Goal: Task Accomplishment & Management: Manage account settings

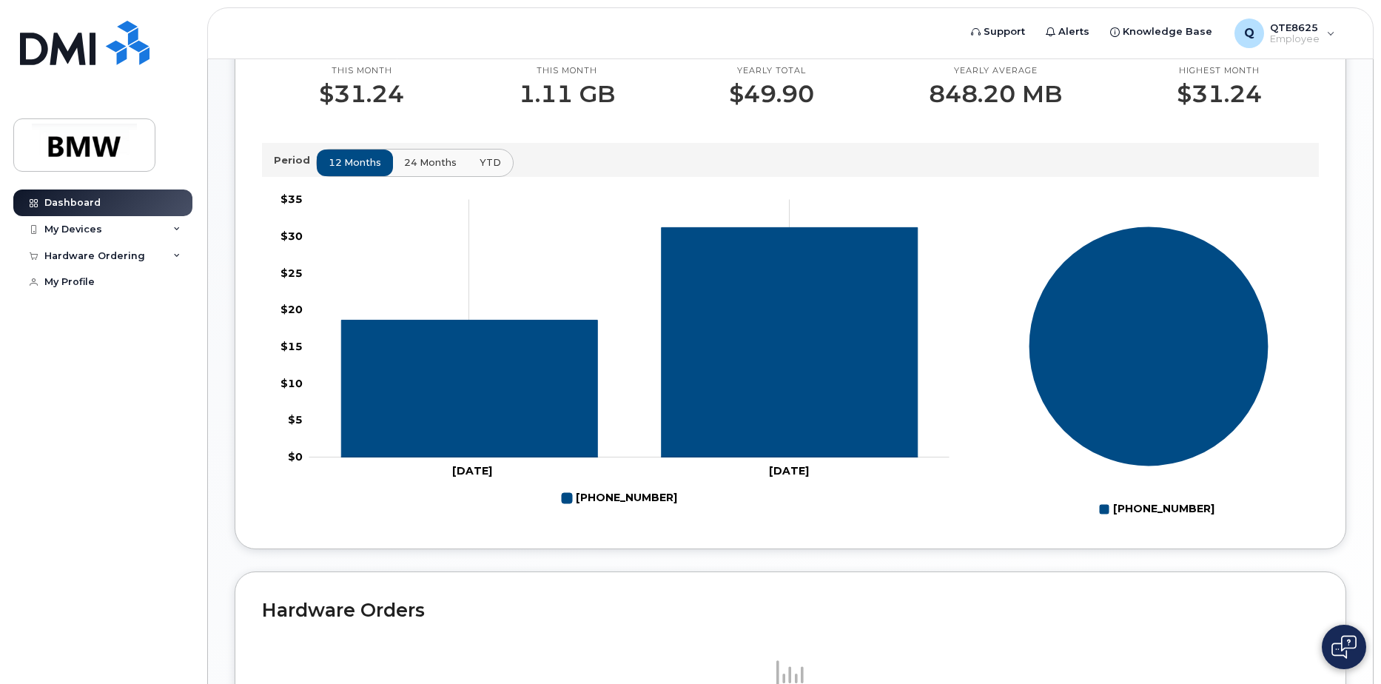
scroll to position [210, 0]
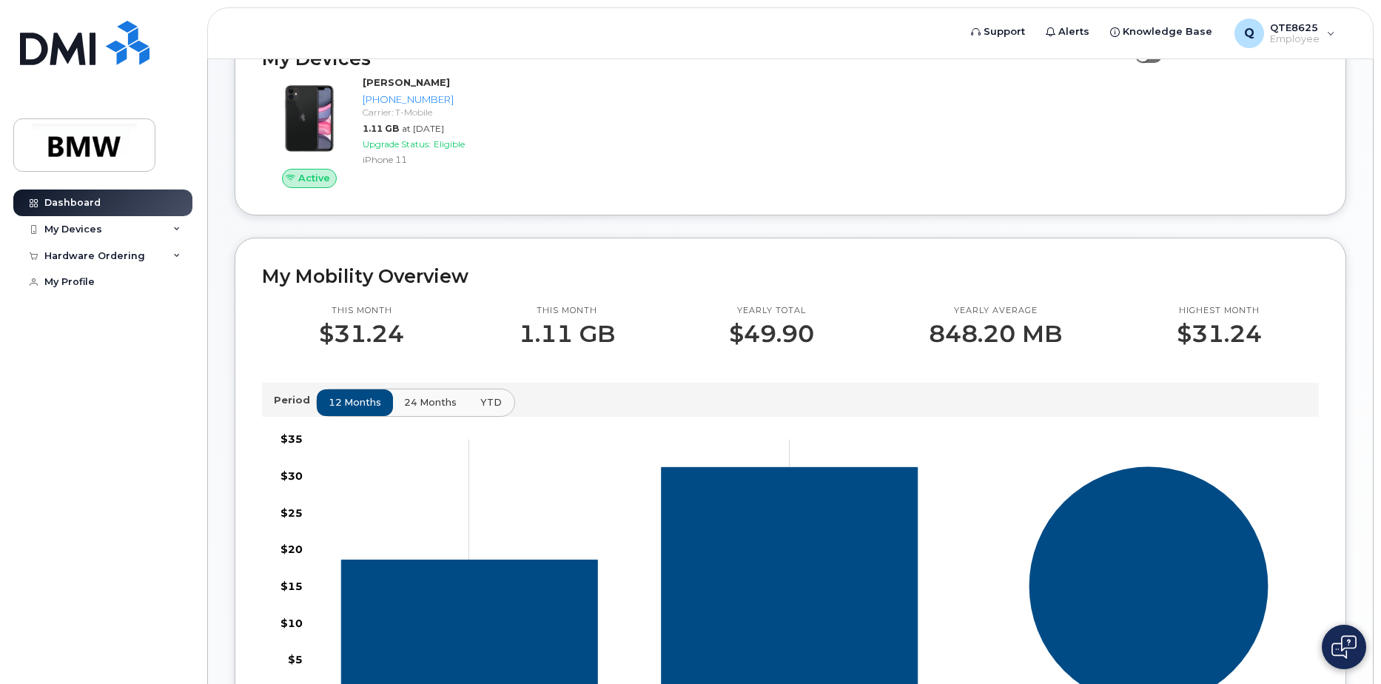
click at [496, 410] on button "YTD" at bounding box center [491, 402] width 47 height 27
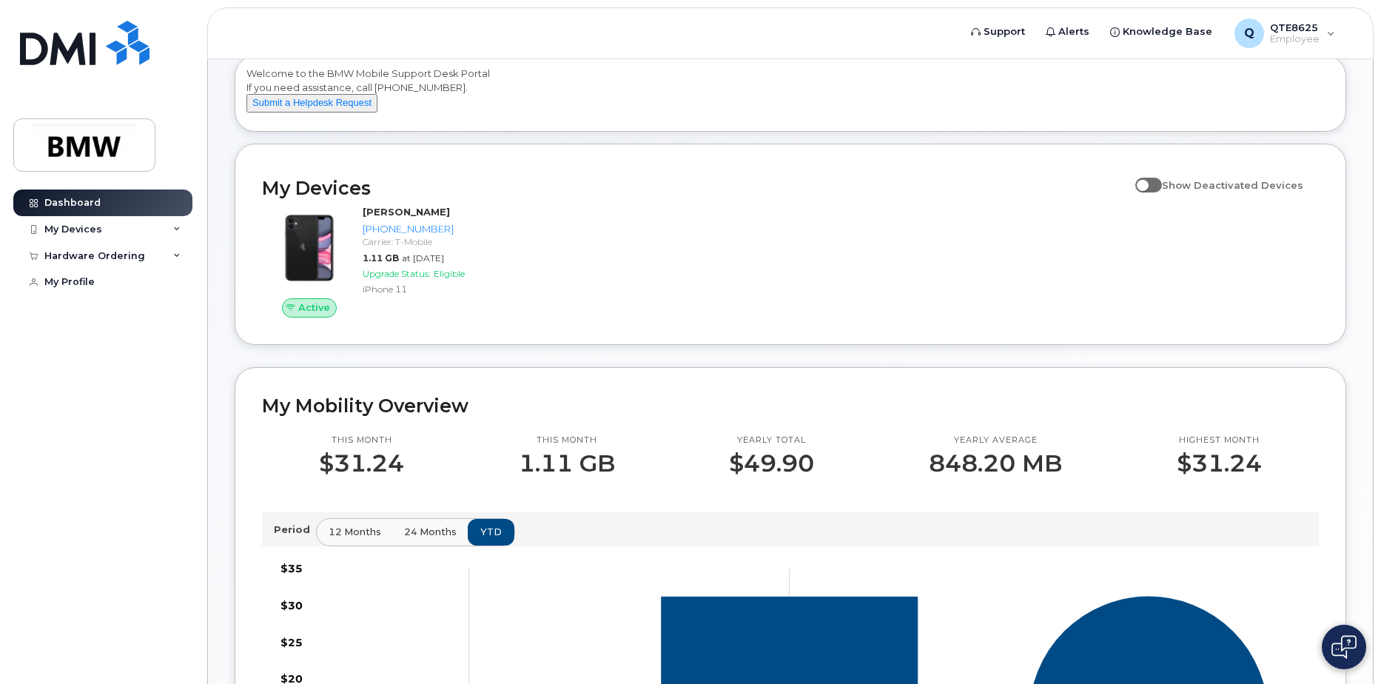
scroll to position [62, 0]
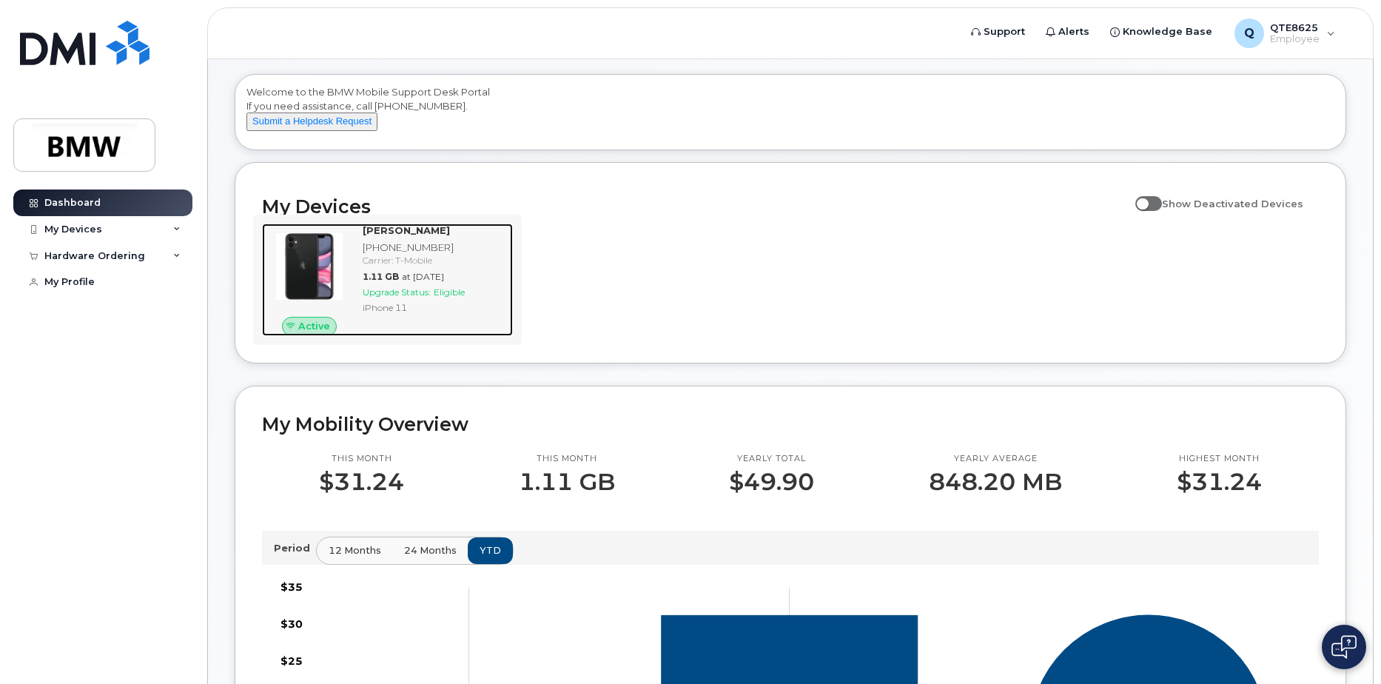
click at [414, 266] on div "Carrier: T-Mobile" at bounding box center [435, 260] width 144 height 13
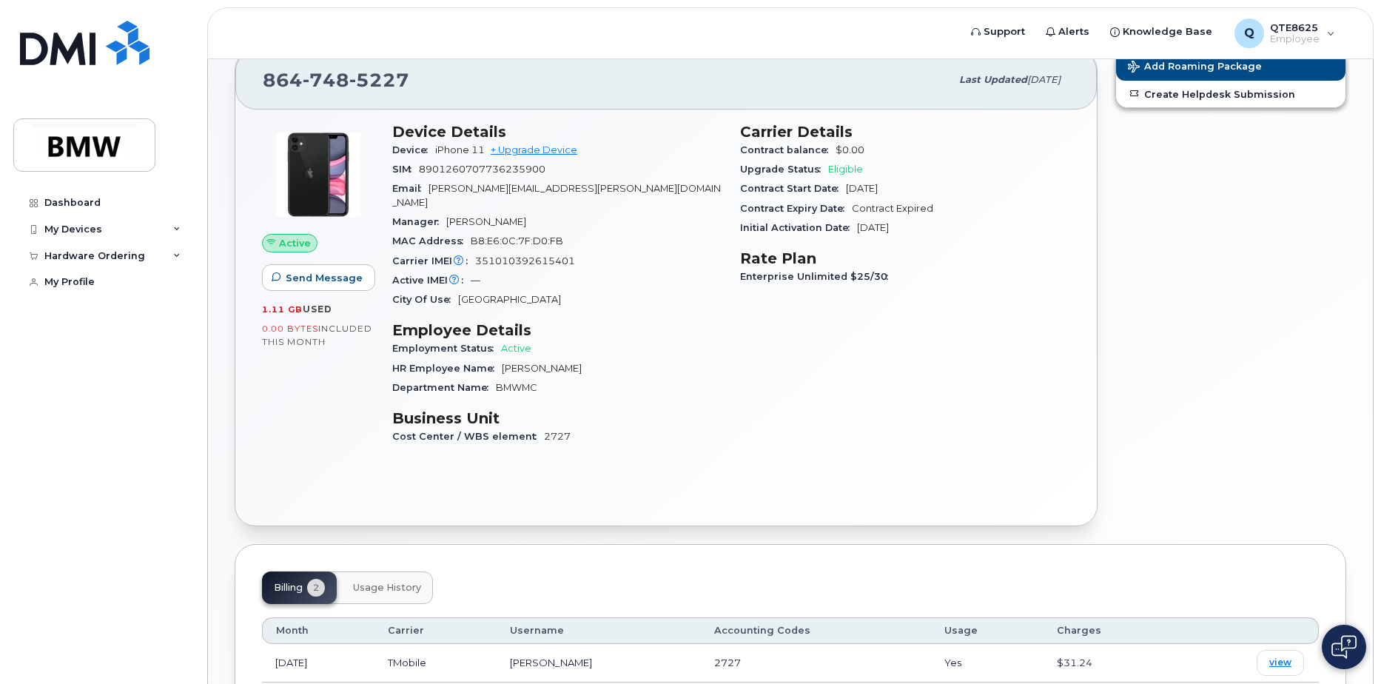
scroll to position [273, 0]
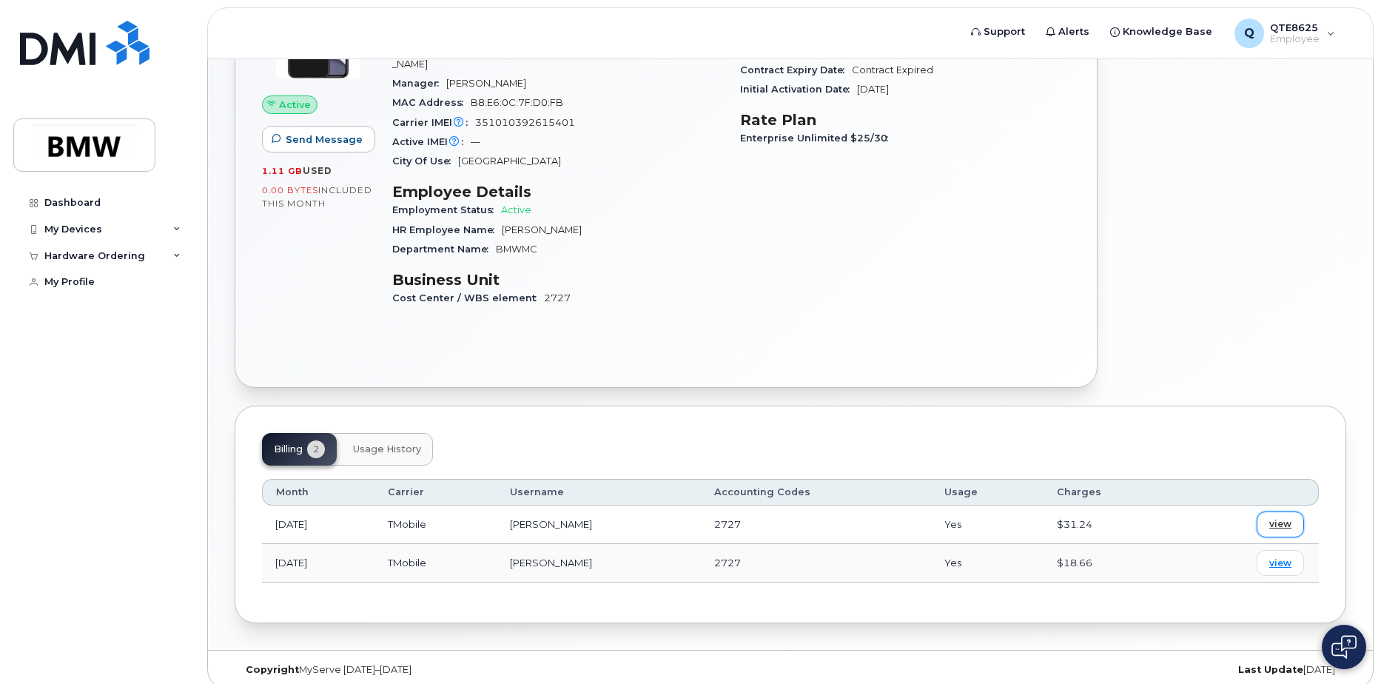
click at [1269, 511] on link "view" at bounding box center [1279, 524] width 47 height 26
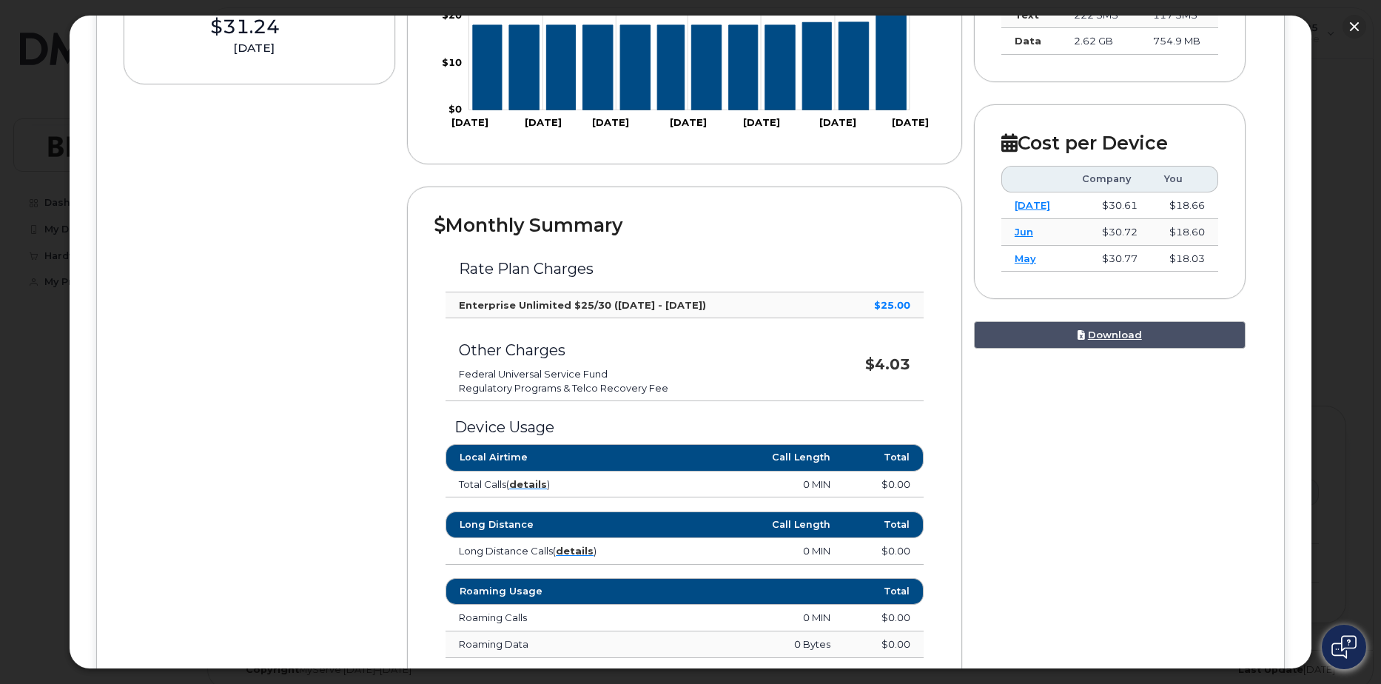
scroll to position [0, 0]
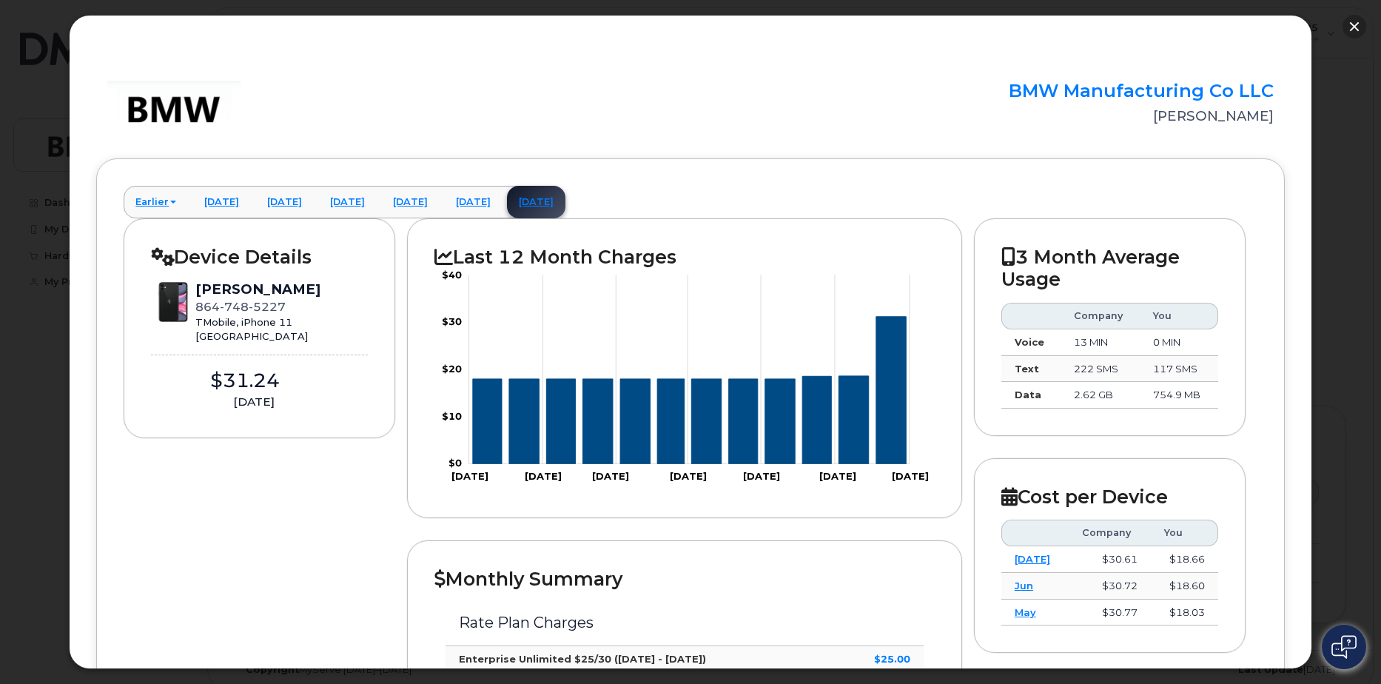
click at [1345, 30] on button "button" at bounding box center [1354, 27] width 24 height 24
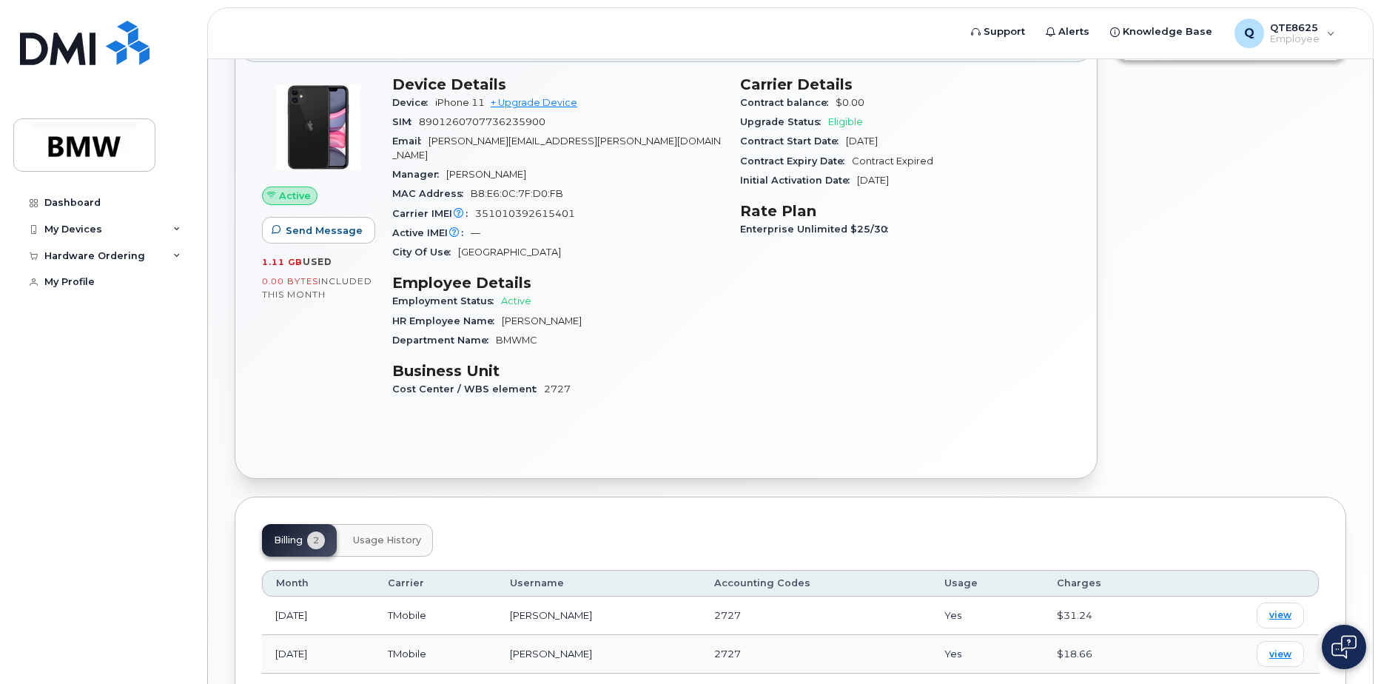
scroll to position [51, 0]
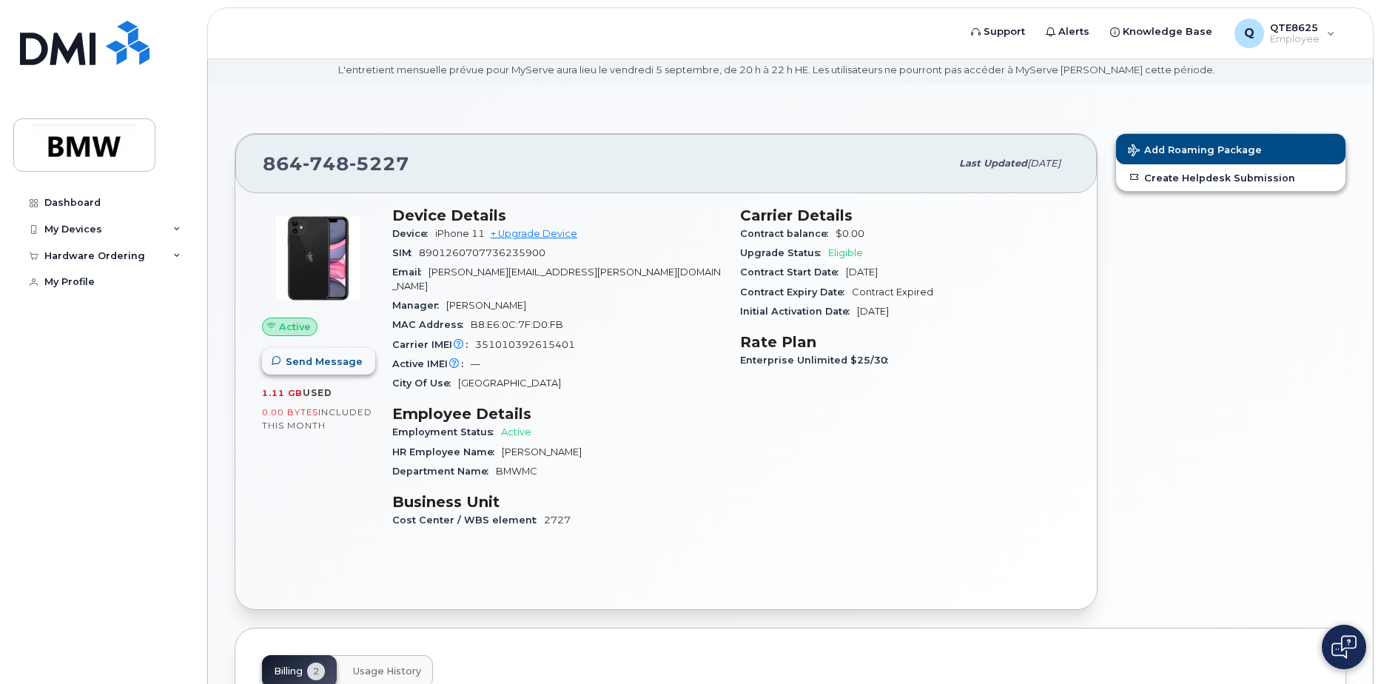
click at [338, 371] on button "Send Message" at bounding box center [318, 361] width 113 height 27
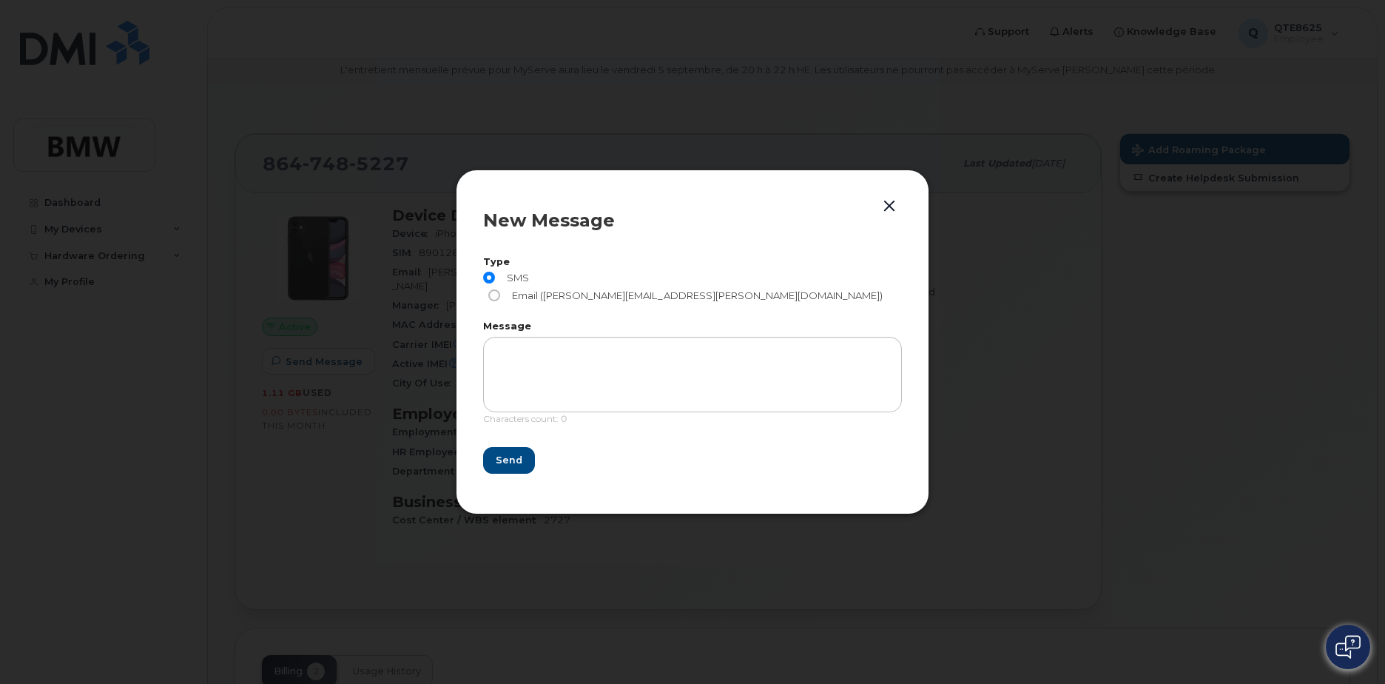
click at [503, 434] on form "Type SMS Email (andrew.sarnowski@bmwmc.com) Message Characters count: 0 Send" at bounding box center [692, 365] width 419 height 216
click at [500, 447] on button "Send" at bounding box center [508, 460] width 50 height 27
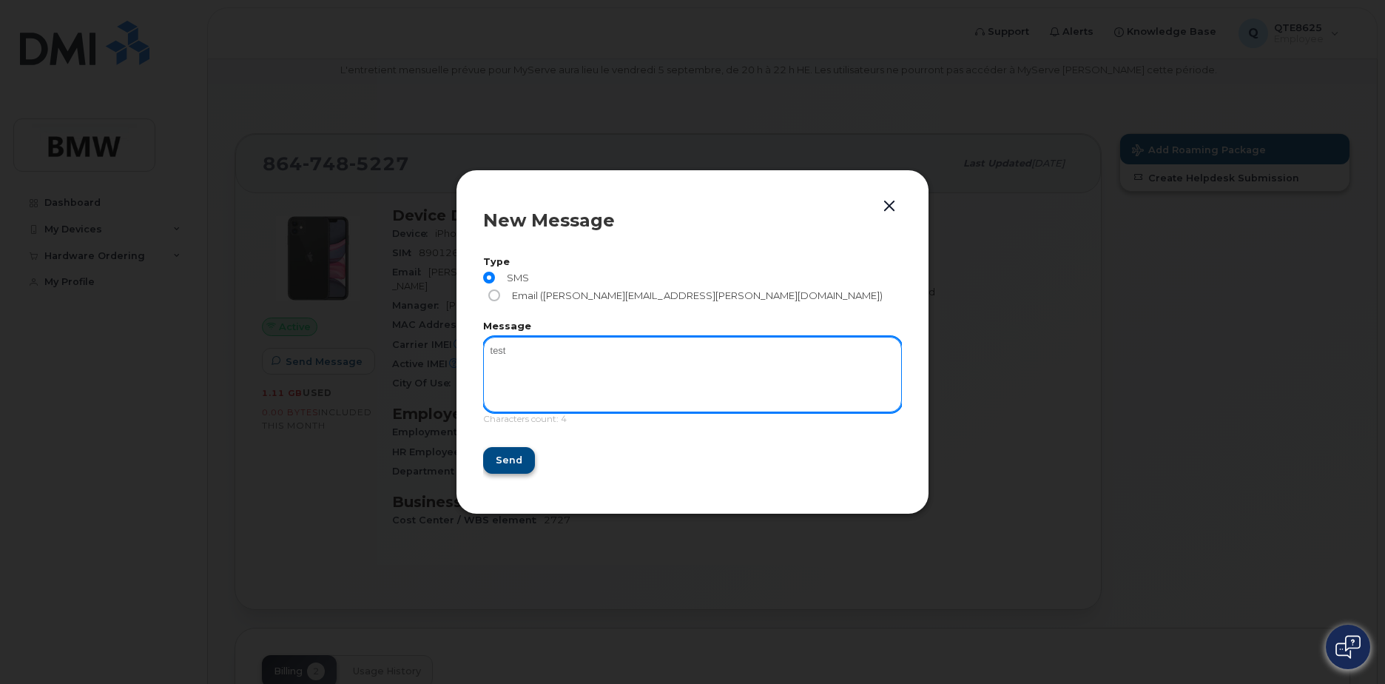
type textarea "test"
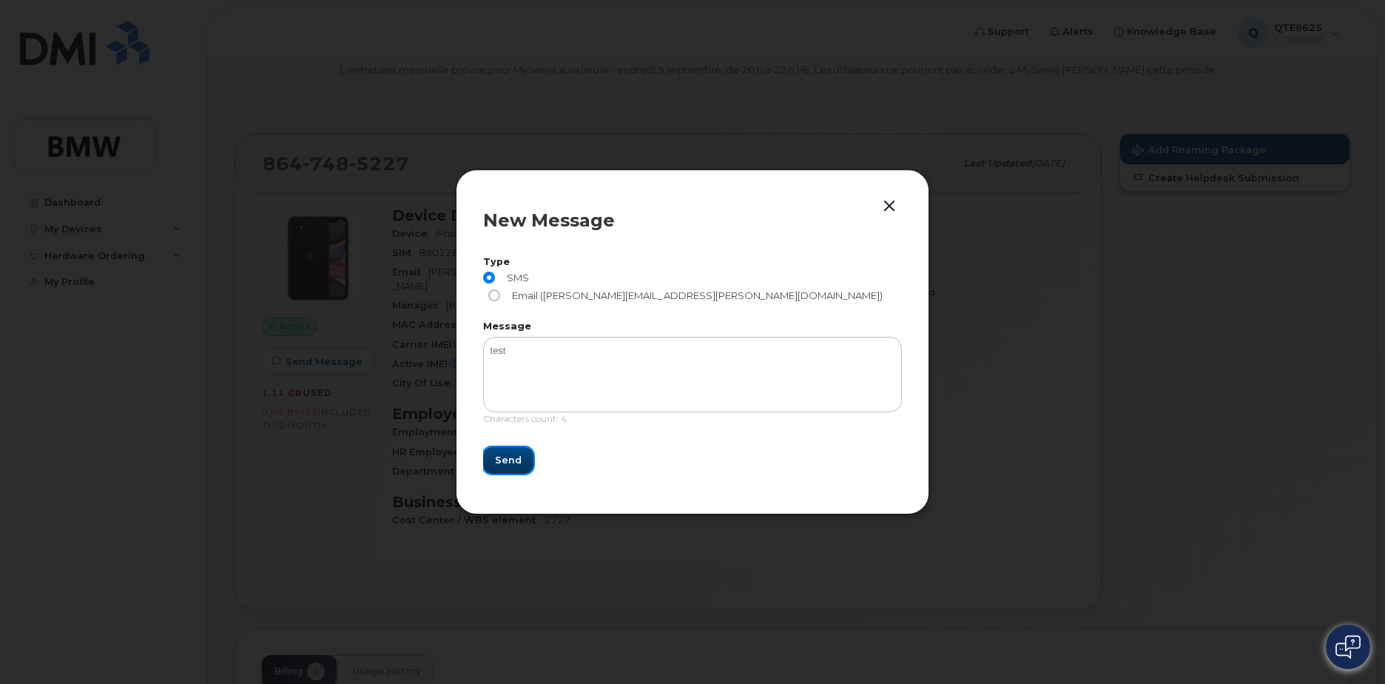
click at [497, 453] on span "Send" at bounding box center [508, 460] width 27 height 14
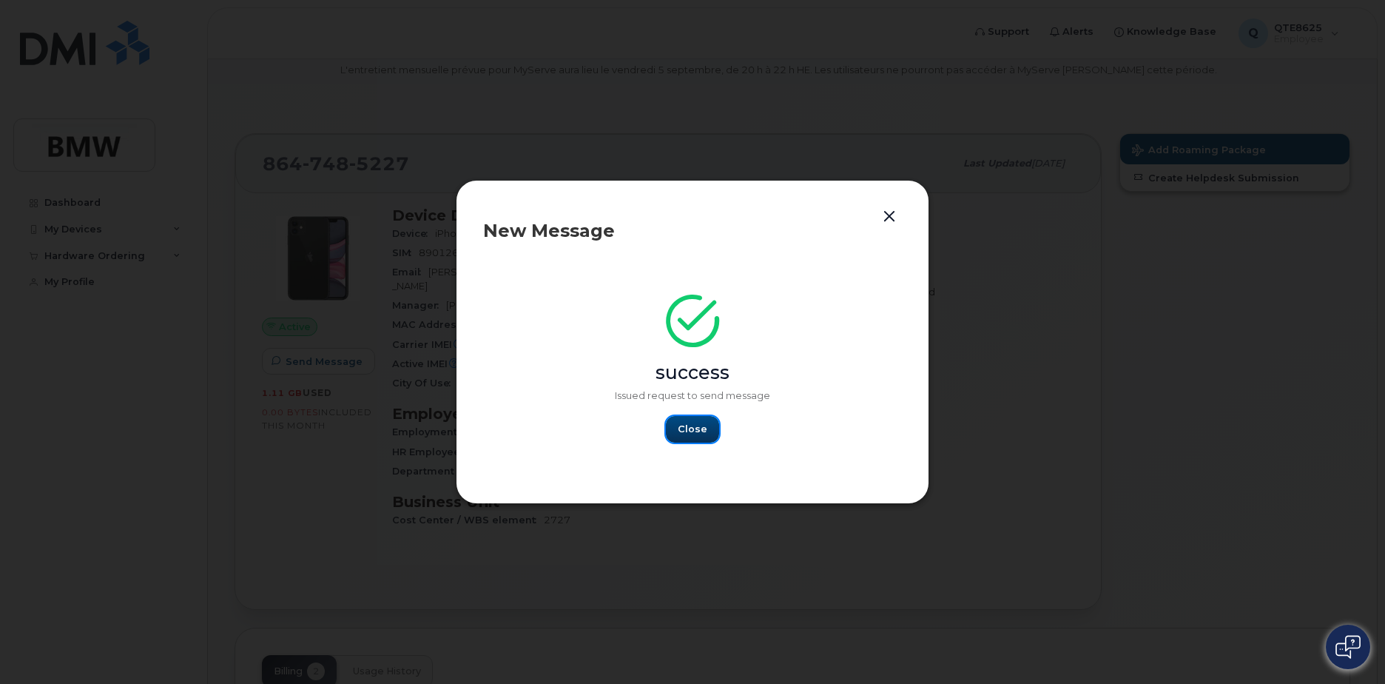
click at [693, 425] on span "Close" at bounding box center [693, 429] width 30 height 14
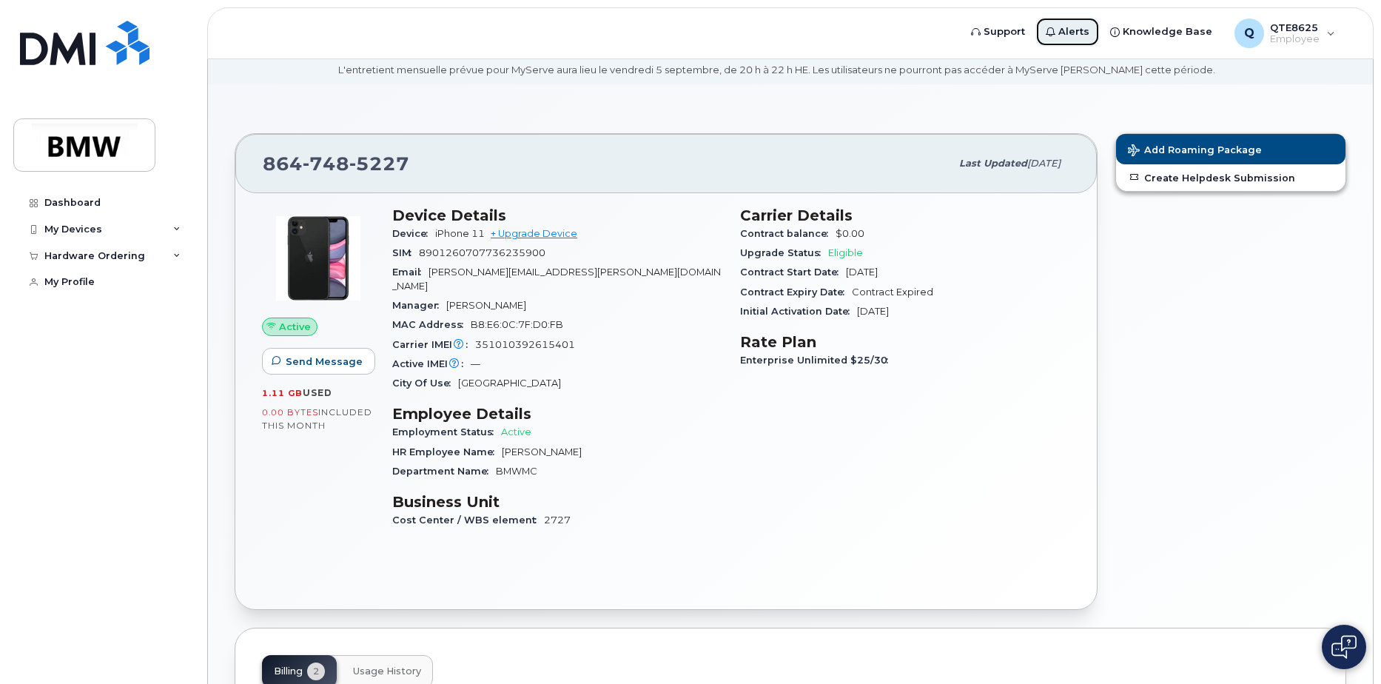
click at [1089, 34] on span "Alerts" at bounding box center [1073, 31] width 31 height 15
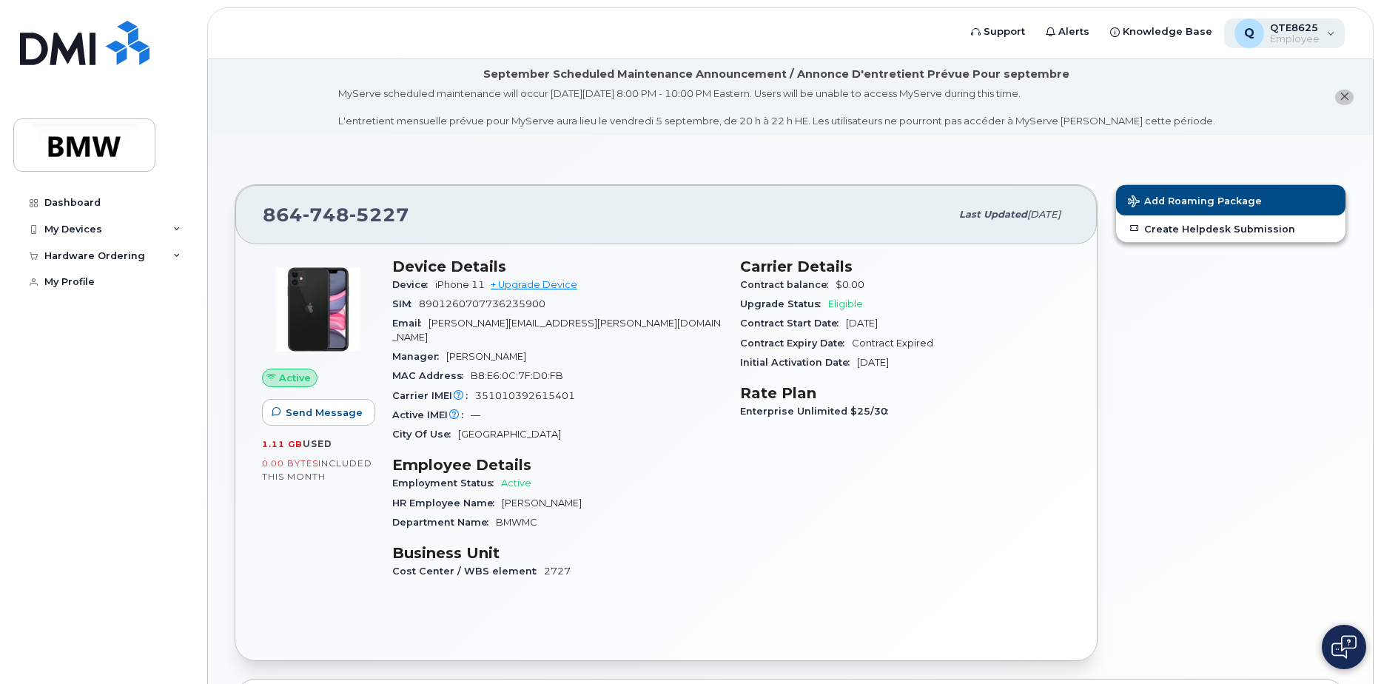
click at [1267, 30] on div "QTE8625 Employee" at bounding box center [1291, 33] width 55 height 24
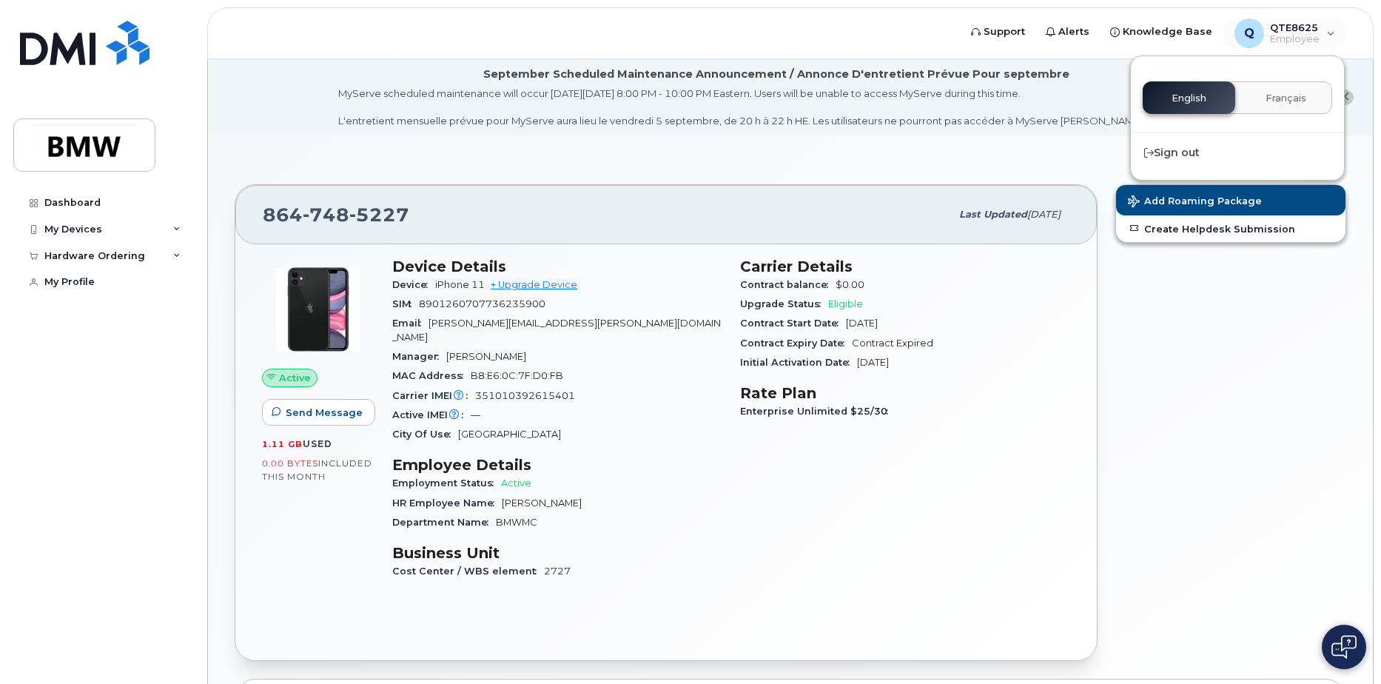
click at [1021, 151] on div "864 748 5227 Last updated Aug 13, 2025 Active Send Message 1.11 GB  used 0.00 B…" at bounding box center [790, 529] width 1165 height 788
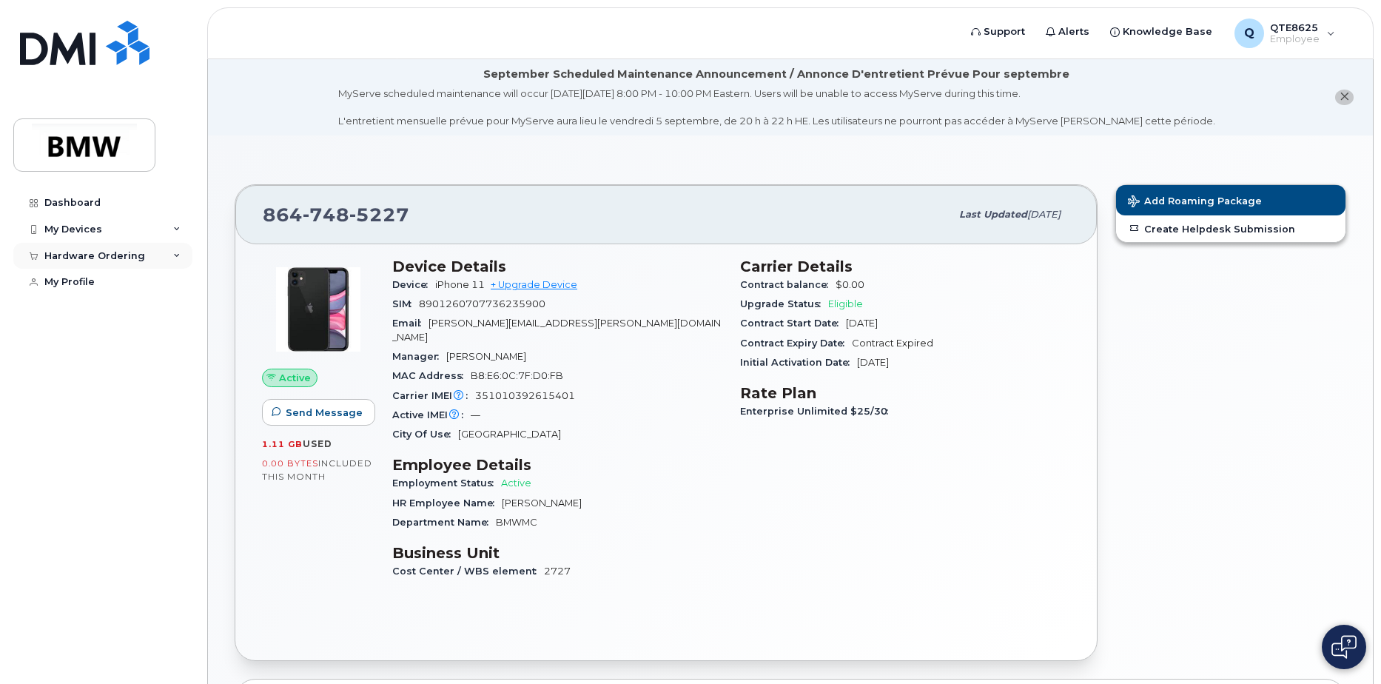
click at [66, 243] on div "Hardware Ordering" at bounding box center [102, 256] width 179 height 27
click at [81, 235] on div "My Devices" at bounding box center [102, 229] width 179 height 27
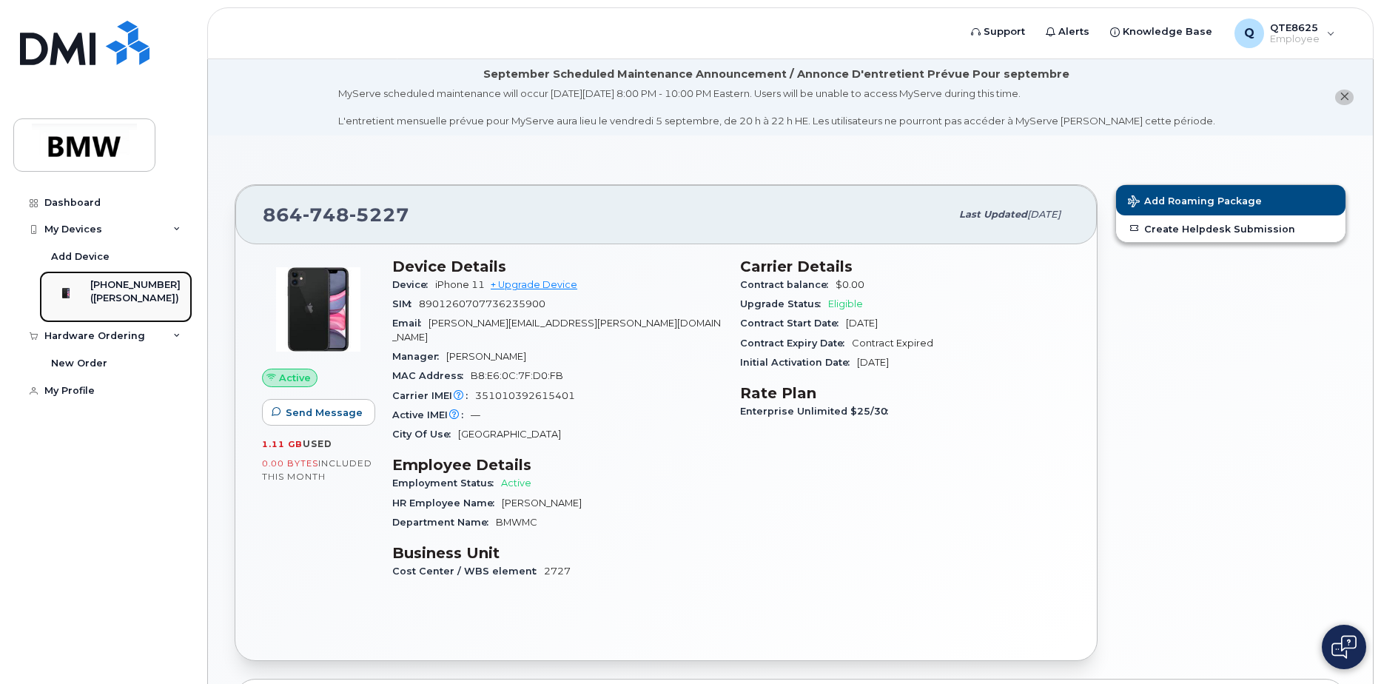
click at [124, 292] on div "([PERSON_NAME])" at bounding box center [135, 298] width 90 height 13
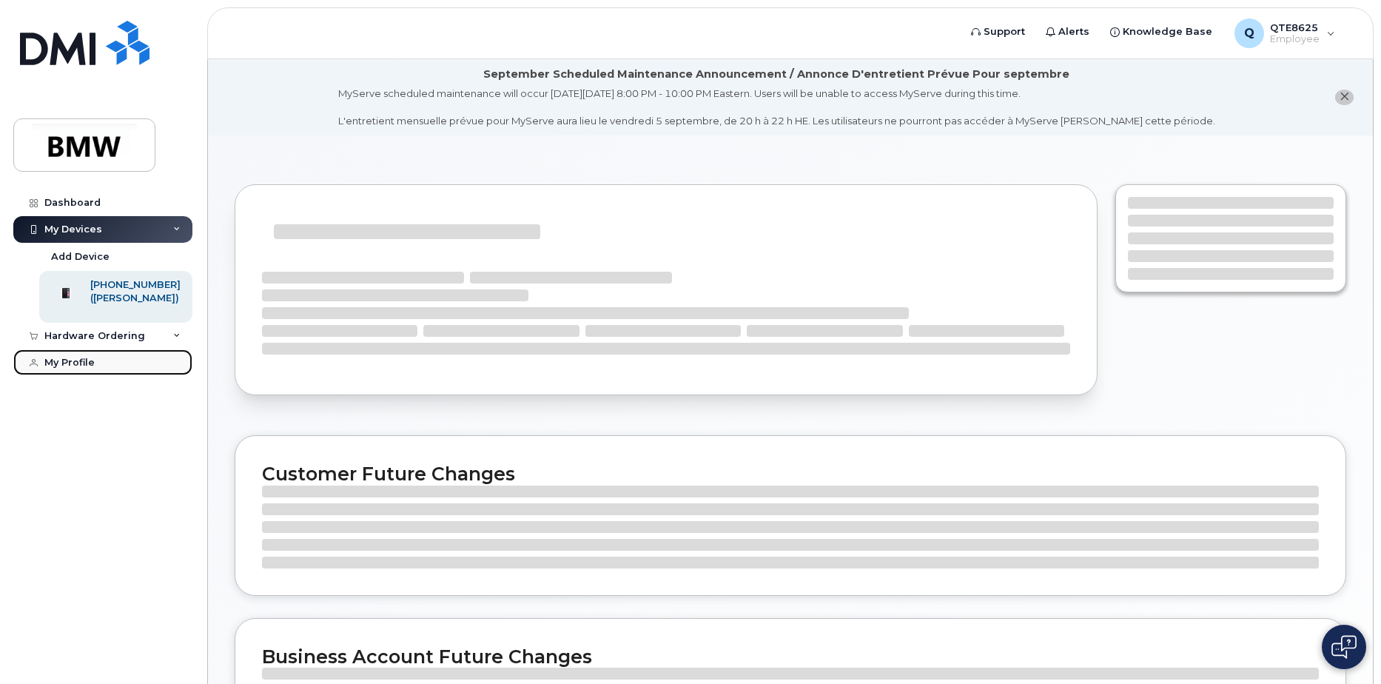
click at [120, 376] on link "My Profile" at bounding box center [102, 362] width 179 height 27
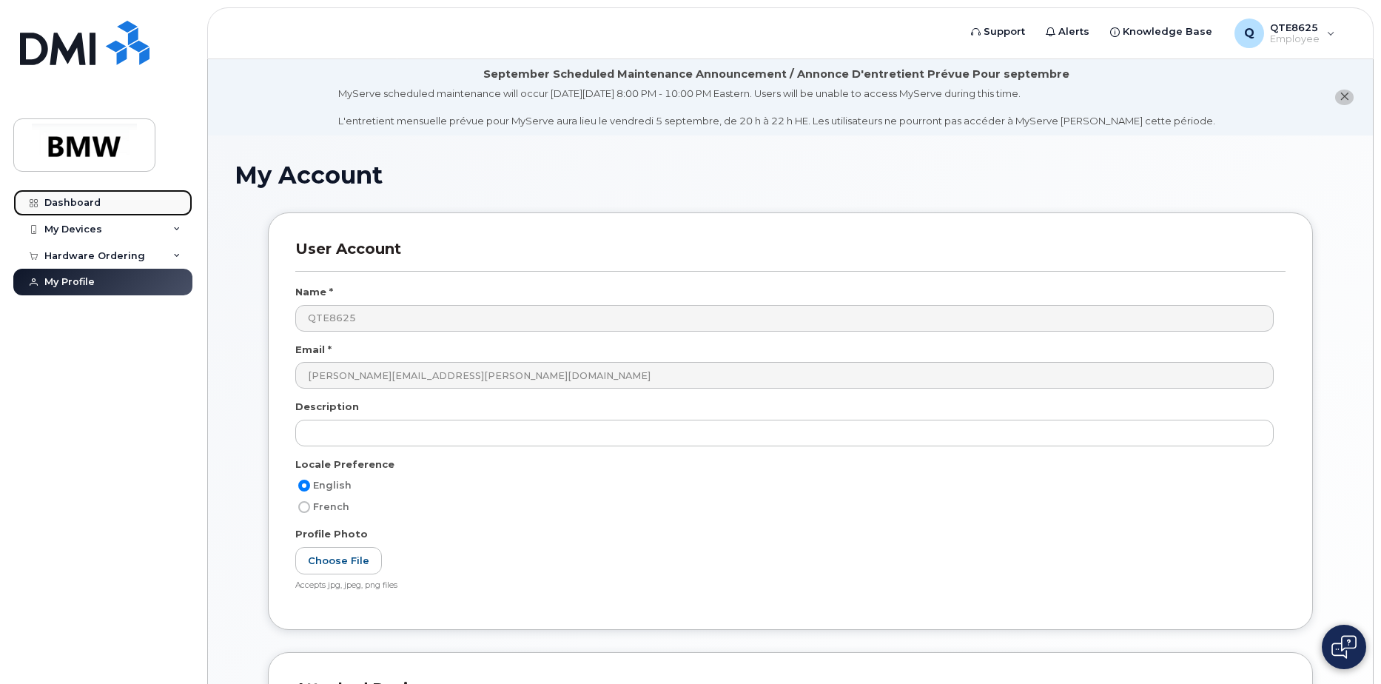
click at [120, 202] on link "Dashboard" at bounding box center [102, 202] width 179 height 27
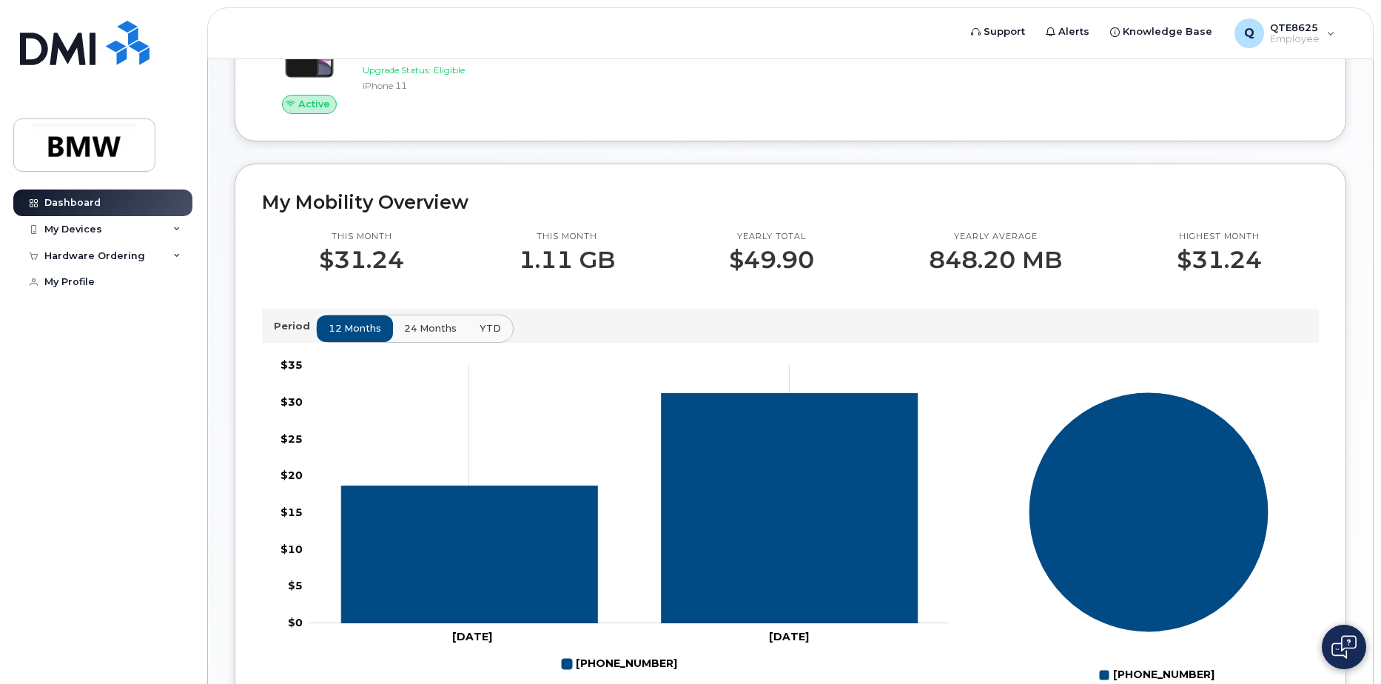
scroll to position [62, 0]
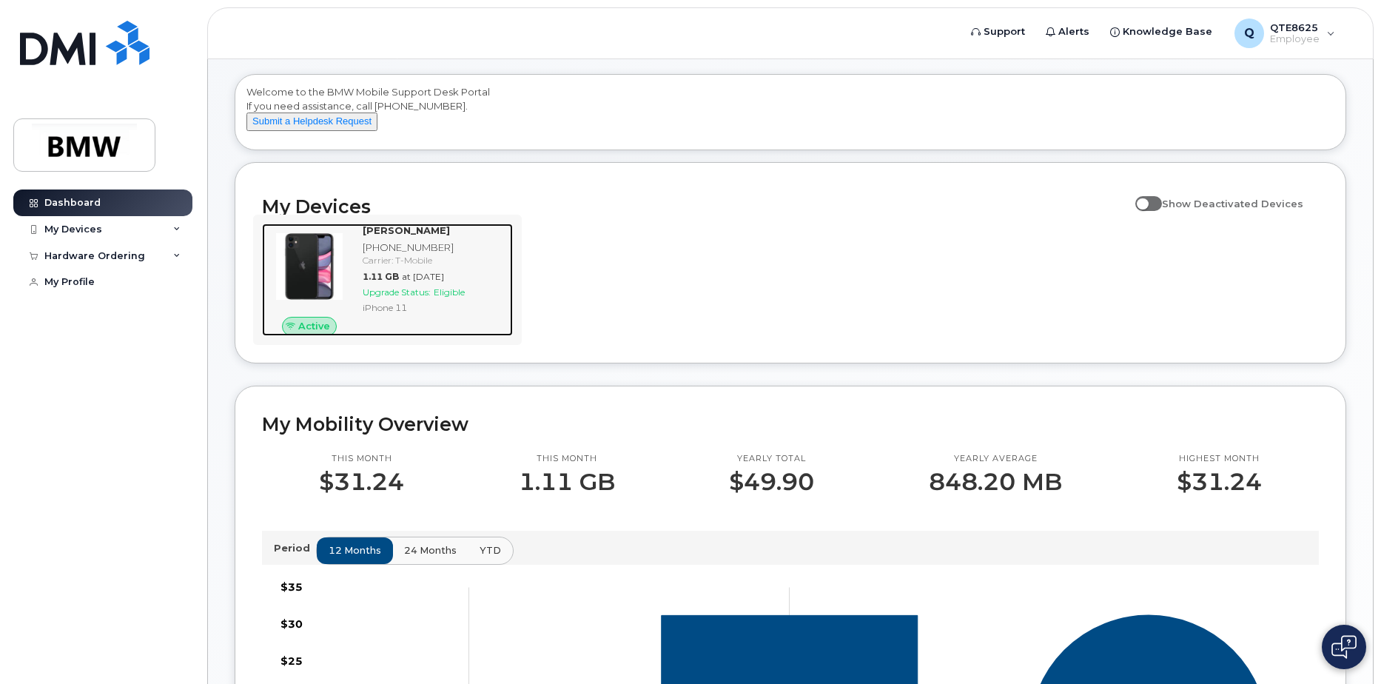
click at [359, 264] on div "[PERSON_NAME] [PHONE_NUMBER] Carrier: T-Mobile 1.11 GB at [DATE] Upgrade Status…" at bounding box center [435, 279] width 156 height 112
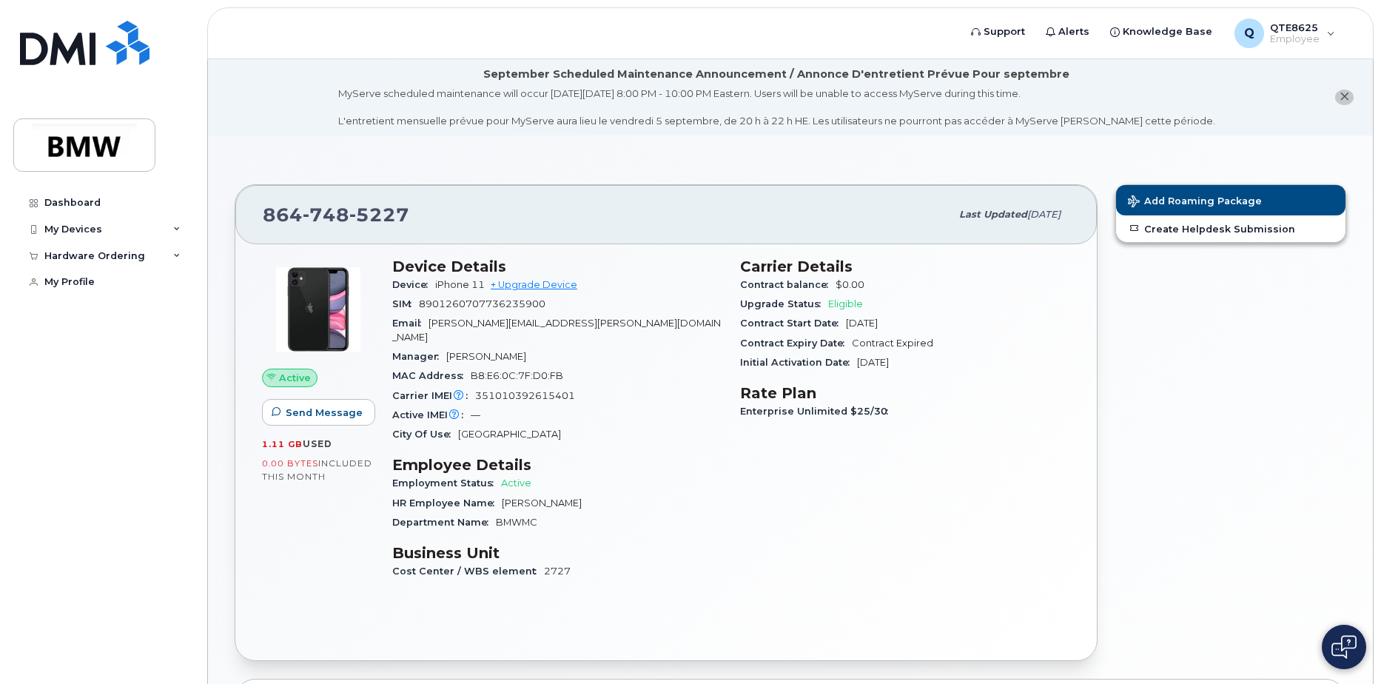
click at [853, 394] on h3 "Rate Plan" at bounding box center [905, 393] width 330 height 18
drag, startPoint x: 984, startPoint y: 213, endPoint x: 552, endPoint y: 164, distance: 434.9
click at [982, 212] on span "Last updated" at bounding box center [993, 214] width 68 height 11
click at [394, 217] on span "5227" at bounding box center [379, 214] width 60 height 22
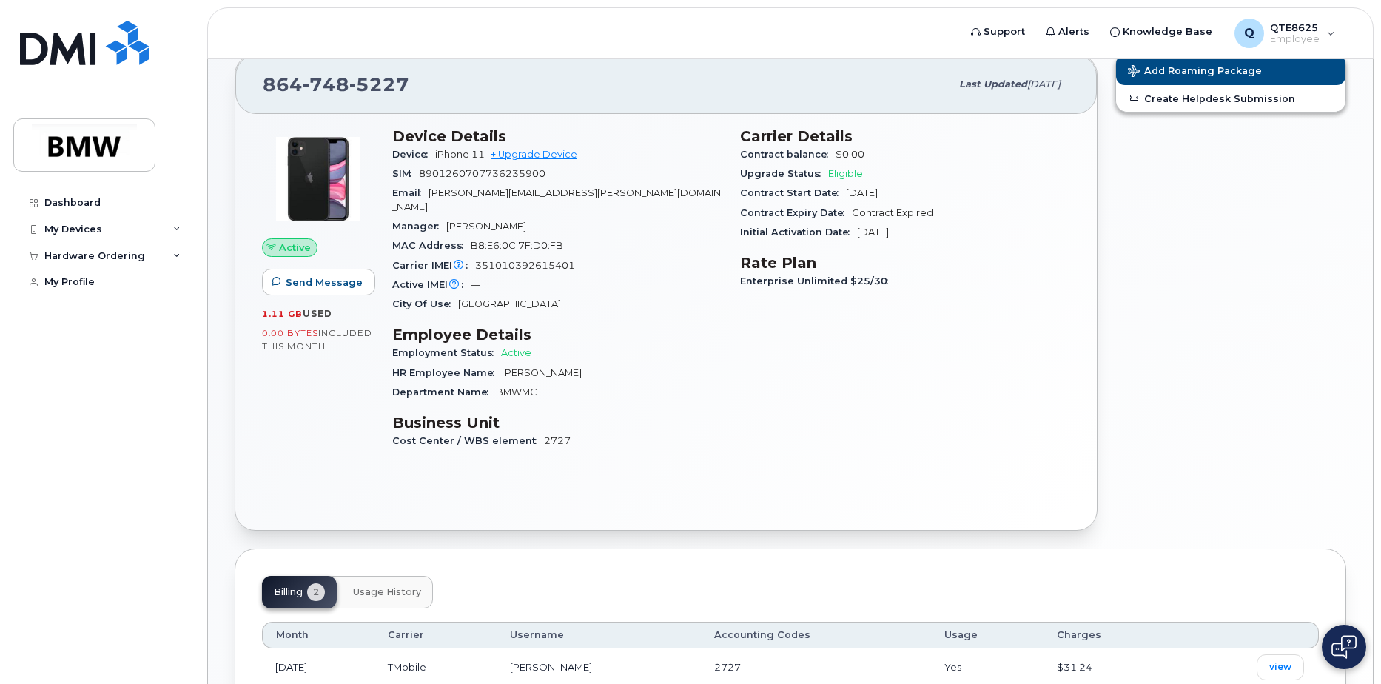
scroll to position [273, 0]
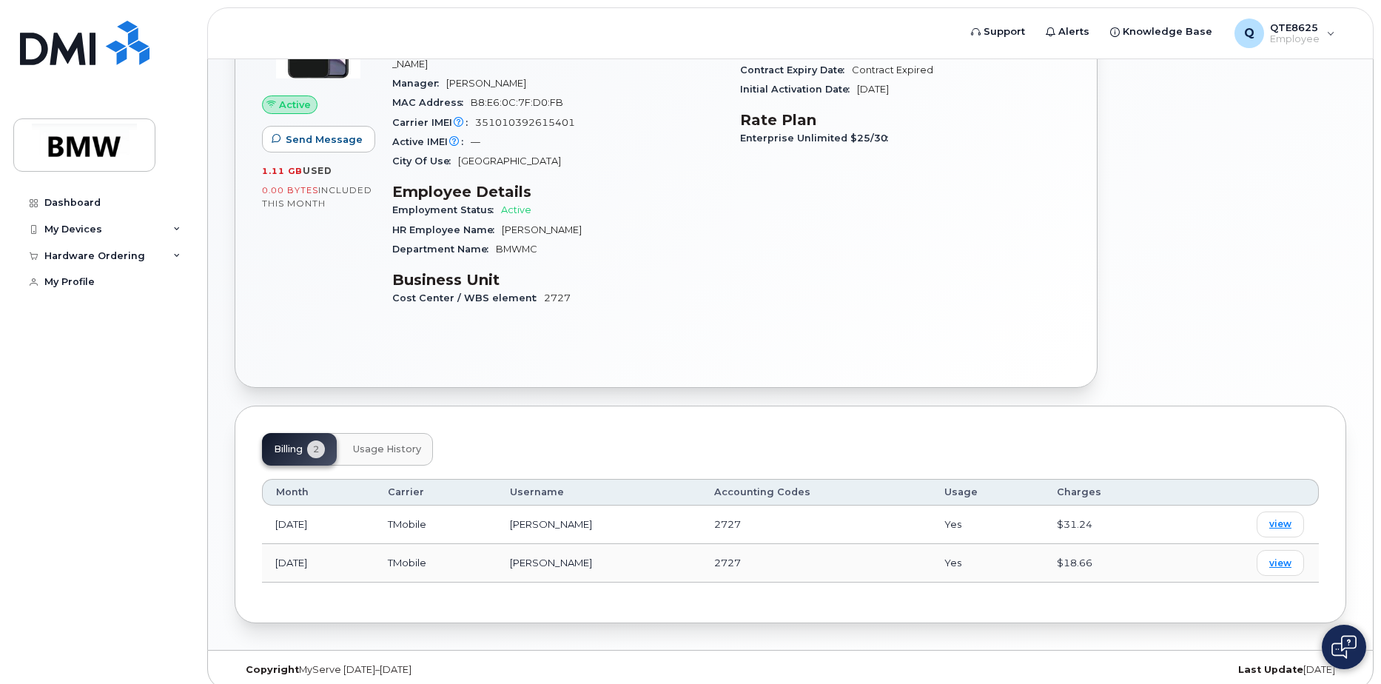
drag, startPoint x: 308, startPoint y: 411, endPoint x: 319, endPoint y: 417, distance: 12.2
click at [307, 413] on div "Billing 2 Usage History Month Carrier Username Accounting Codes Usage Charges A…" at bounding box center [790, 514] width 1111 height 218
click at [371, 443] on span "Usage History" at bounding box center [387, 449] width 68 height 12
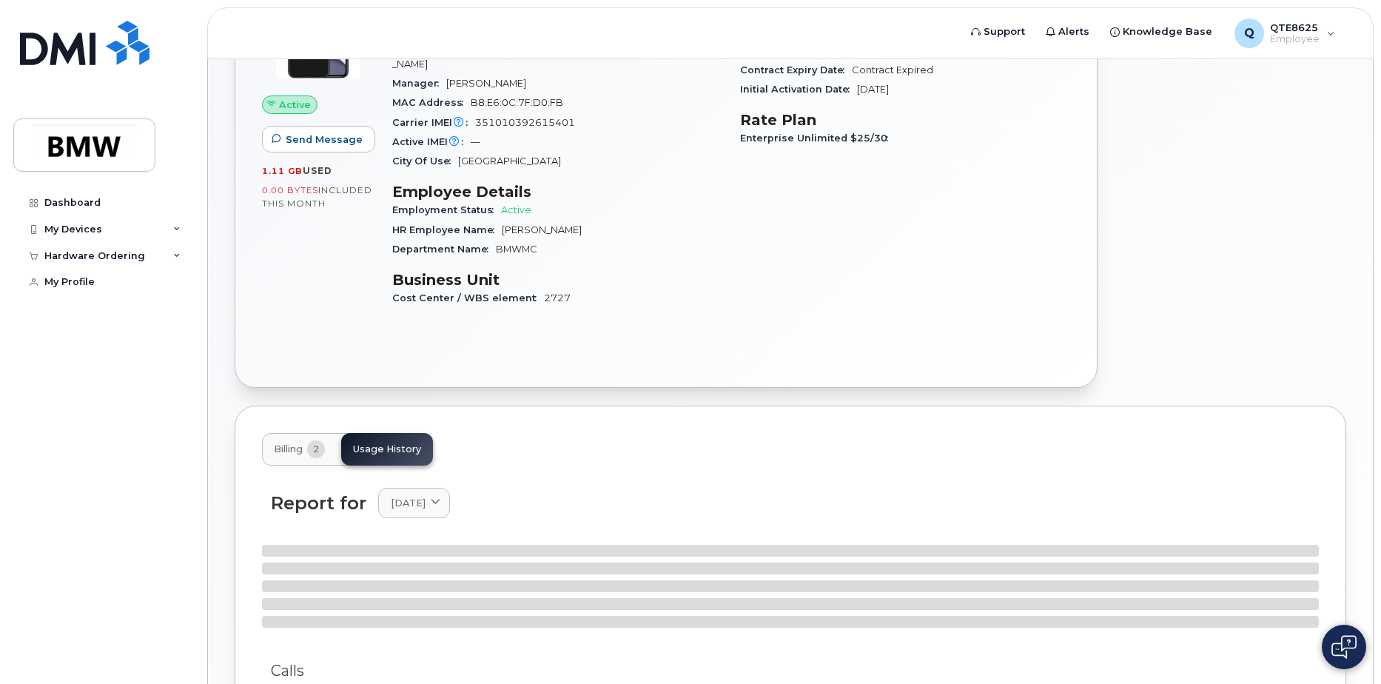
click at [301, 446] on button "Billing 2" at bounding box center [299, 449] width 75 height 33
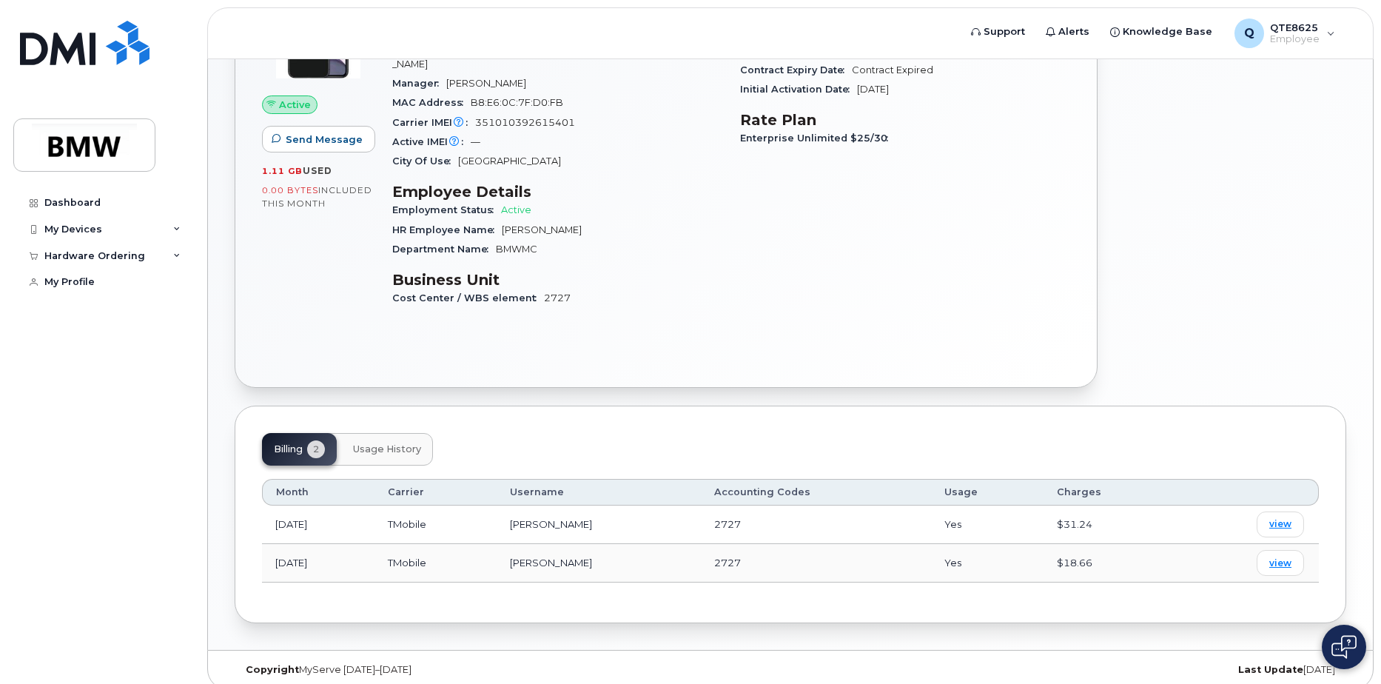
drag, startPoint x: 344, startPoint y: 454, endPoint x: 355, endPoint y: 446, distance: 13.8
click at [351, 449] on div "Billing 2 Usage History Month Carrier Username Accounting Codes Usage Charges A…" at bounding box center [790, 514] width 1111 height 218
click at [355, 446] on button "Usage History" at bounding box center [387, 449] width 92 height 33
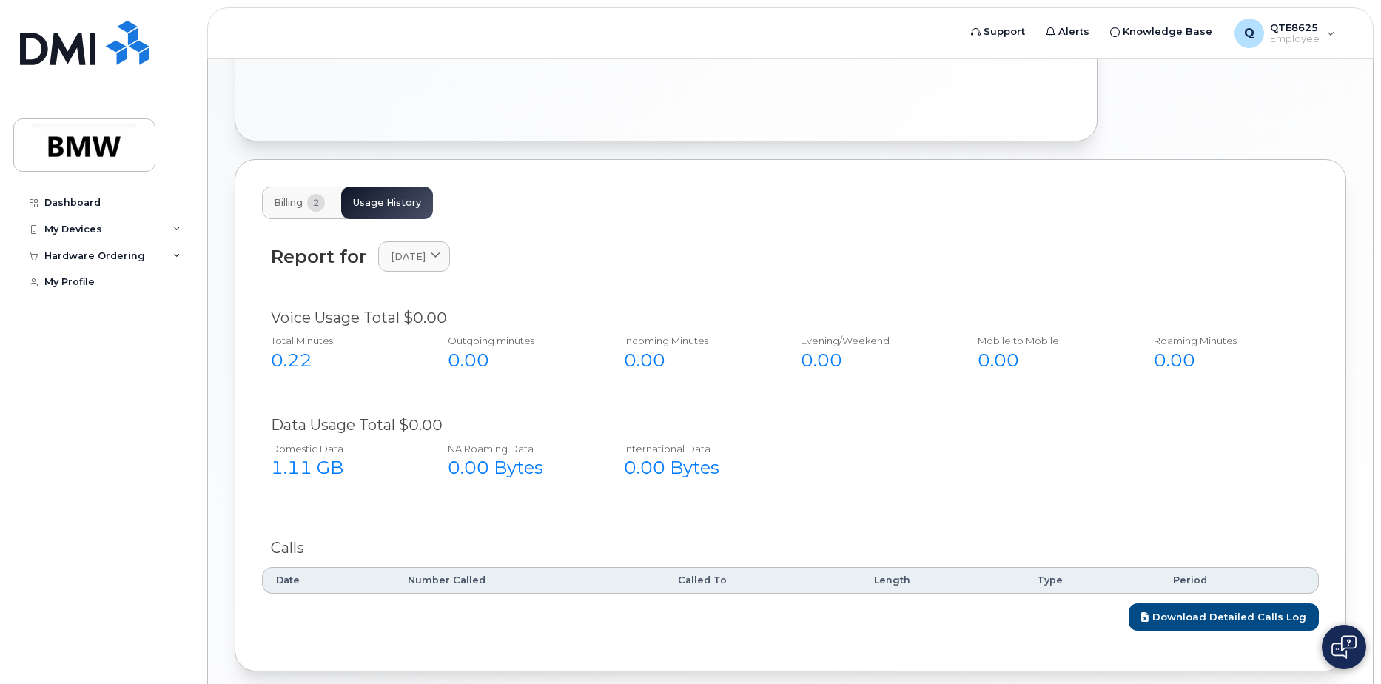
scroll to position [494, 0]
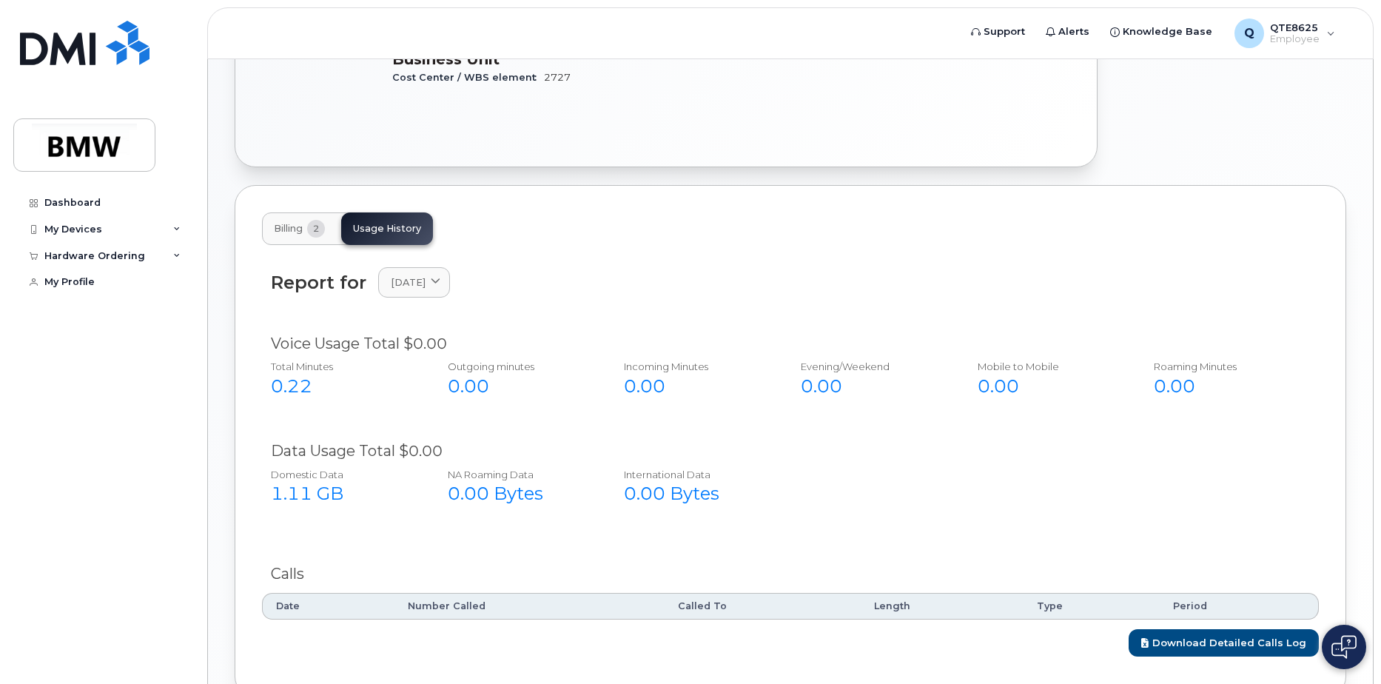
click at [343, 212] on div "Billing 2 Usage History" at bounding box center [347, 228] width 171 height 33
click at [332, 212] on button "Billing 2" at bounding box center [299, 228] width 75 height 33
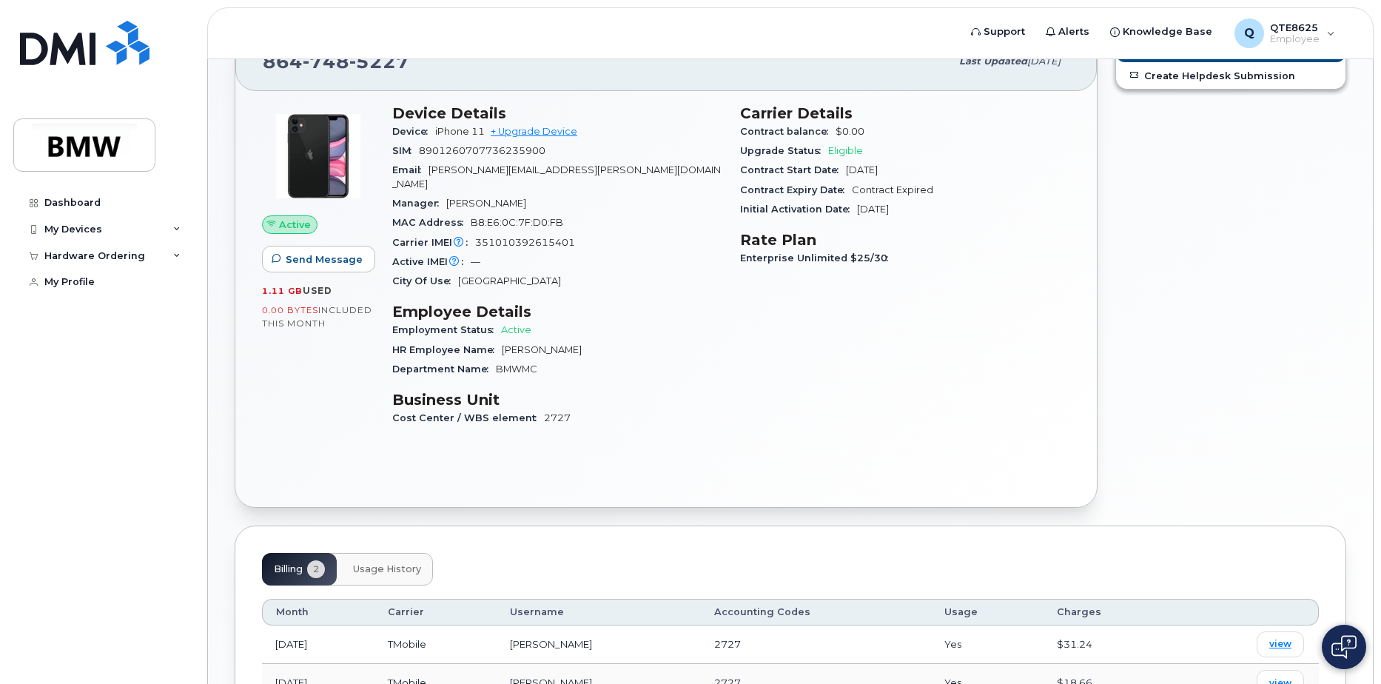
scroll to position [0, 0]
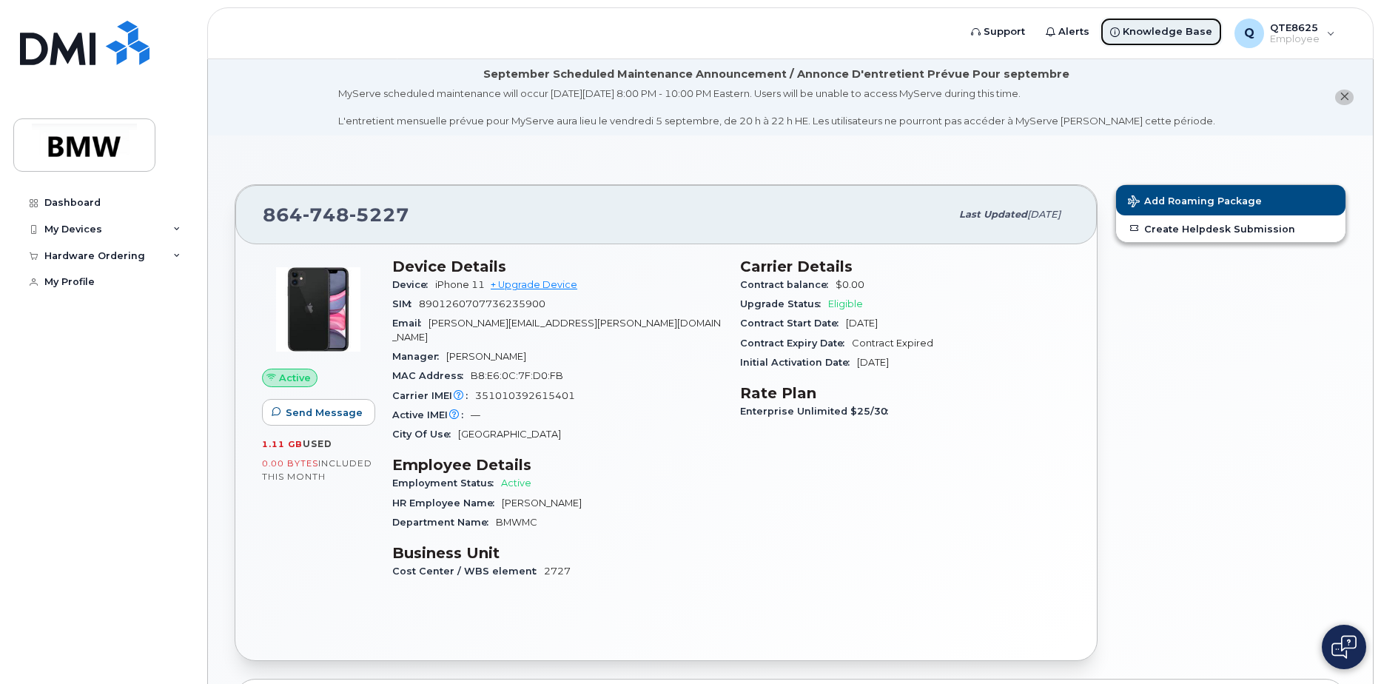
click at [1139, 31] on span "Knowledge Base" at bounding box center [1167, 31] width 90 height 15
click at [1081, 29] on span "Alerts" at bounding box center [1073, 31] width 31 height 15
click at [1049, 30] on link "Alerts" at bounding box center [1067, 32] width 64 height 30
click at [1282, 37] on span "Employee" at bounding box center [1295, 39] width 50 height 12
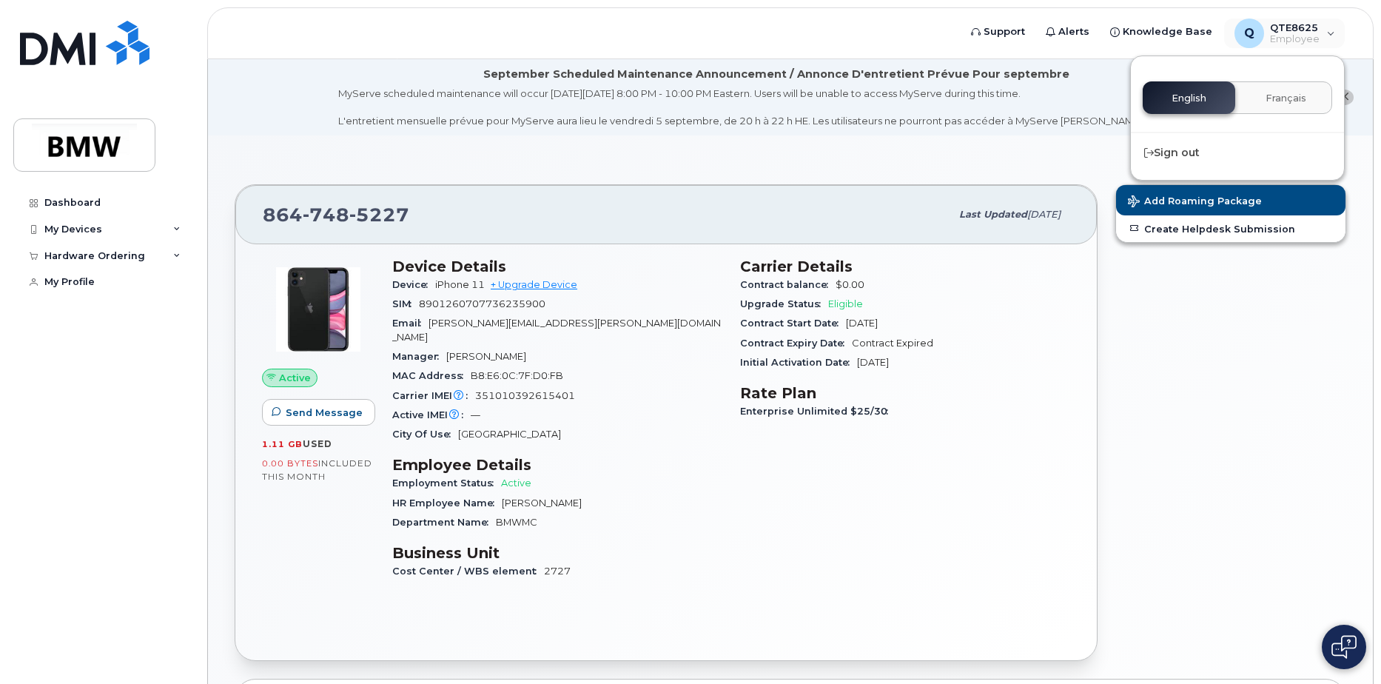
drag, startPoint x: 774, startPoint y: 16, endPoint x: 693, endPoint y: 21, distance: 80.8
click at [767, 16] on header "Support Alerts Knowledge Base Q QTE8625 Employee English Français Sign out" at bounding box center [790, 33] width 1166 height 52
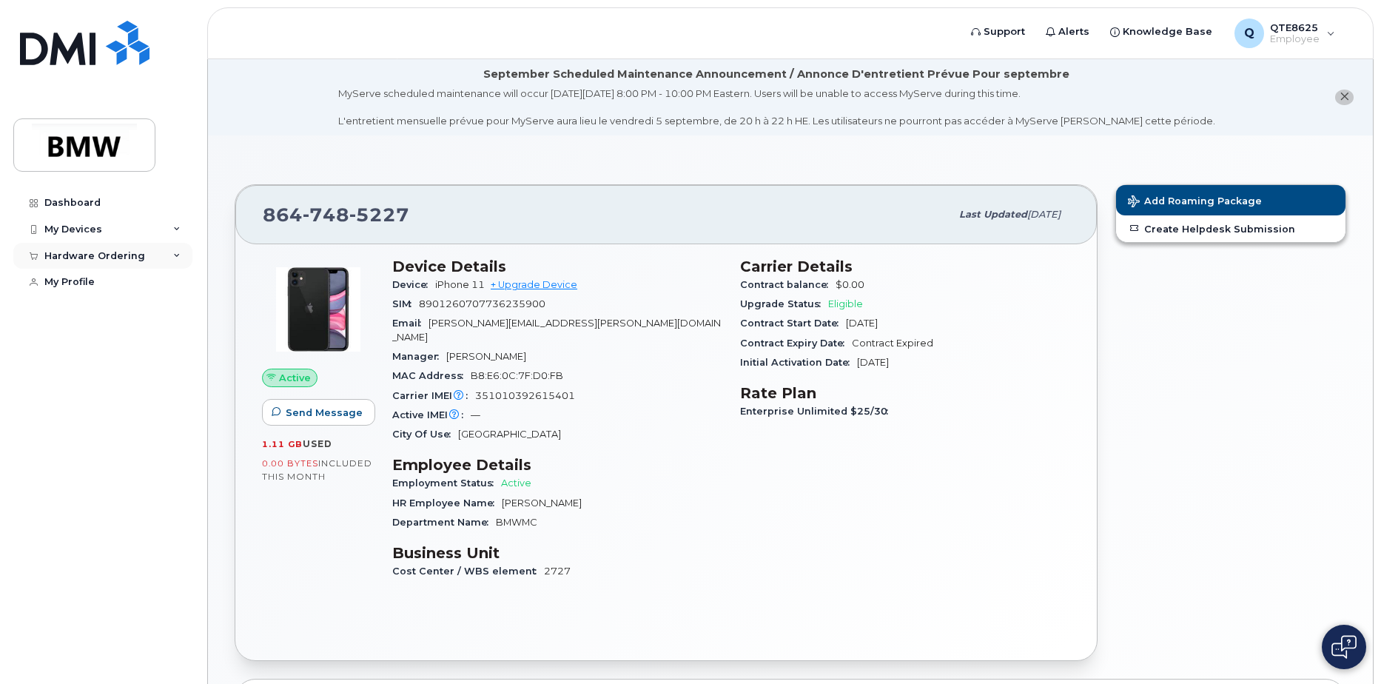
click at [169, 248] on div "Hardware Ordering" at bounding box center [102, 256] width 179 height 27
click at [100, 243] on div "Hardware Ordering" at bounding box center [102, 256] width 179 height 27
click at [111, 235] on div "My Devices" at bounding box center [102, 229] width 179 height 27
click at [91, 259] on div "Add Device" at bounding box center [80, 256] width 58 height 13
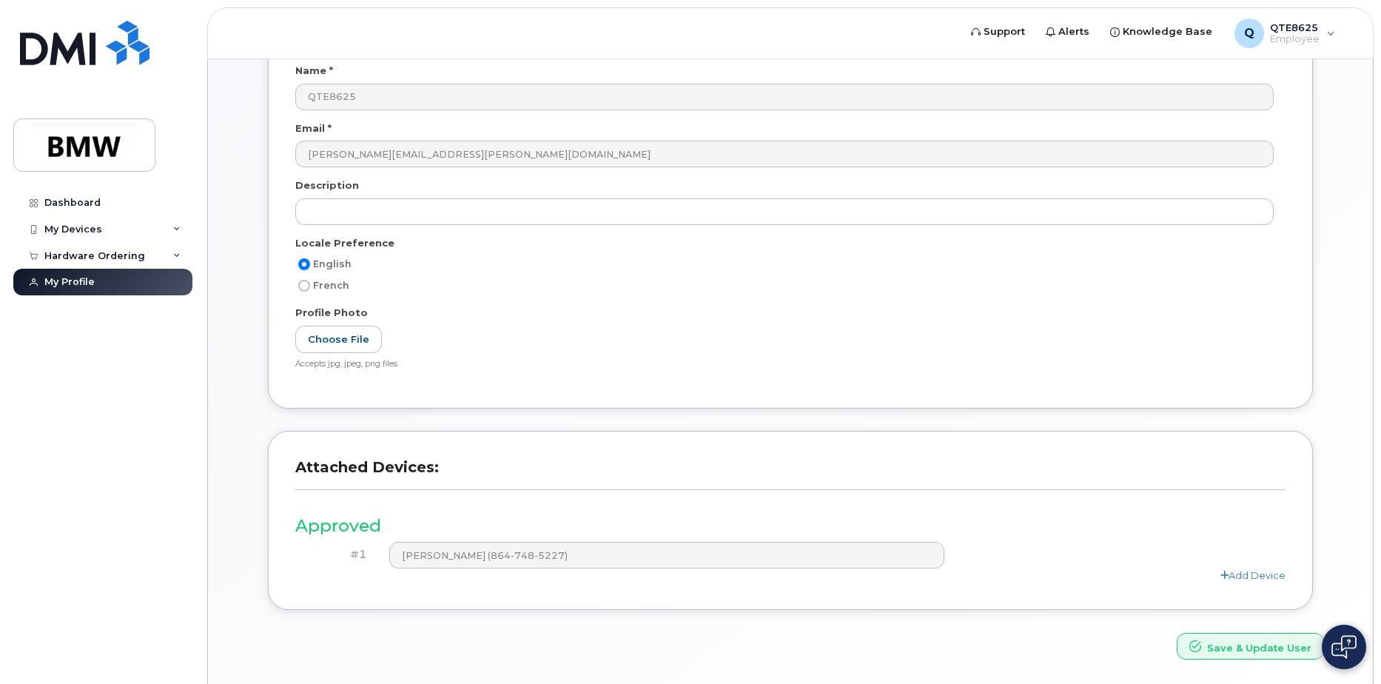
scroll to position [222, 0]
click at [1243, 568] on link "Add Device" at bounding box center [1252, 574] width 65 height 12
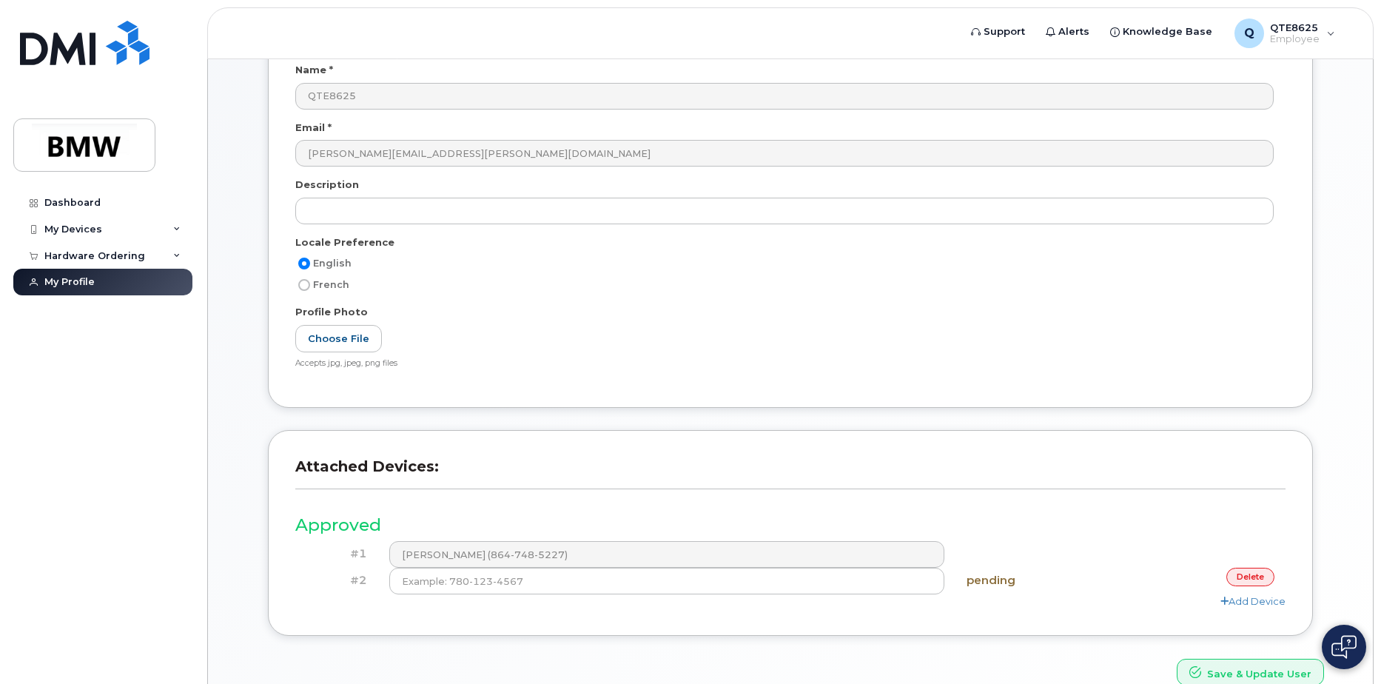
click at [1250, 583] on link "delete" at bounding box center [1250, 577] width 48 height 18
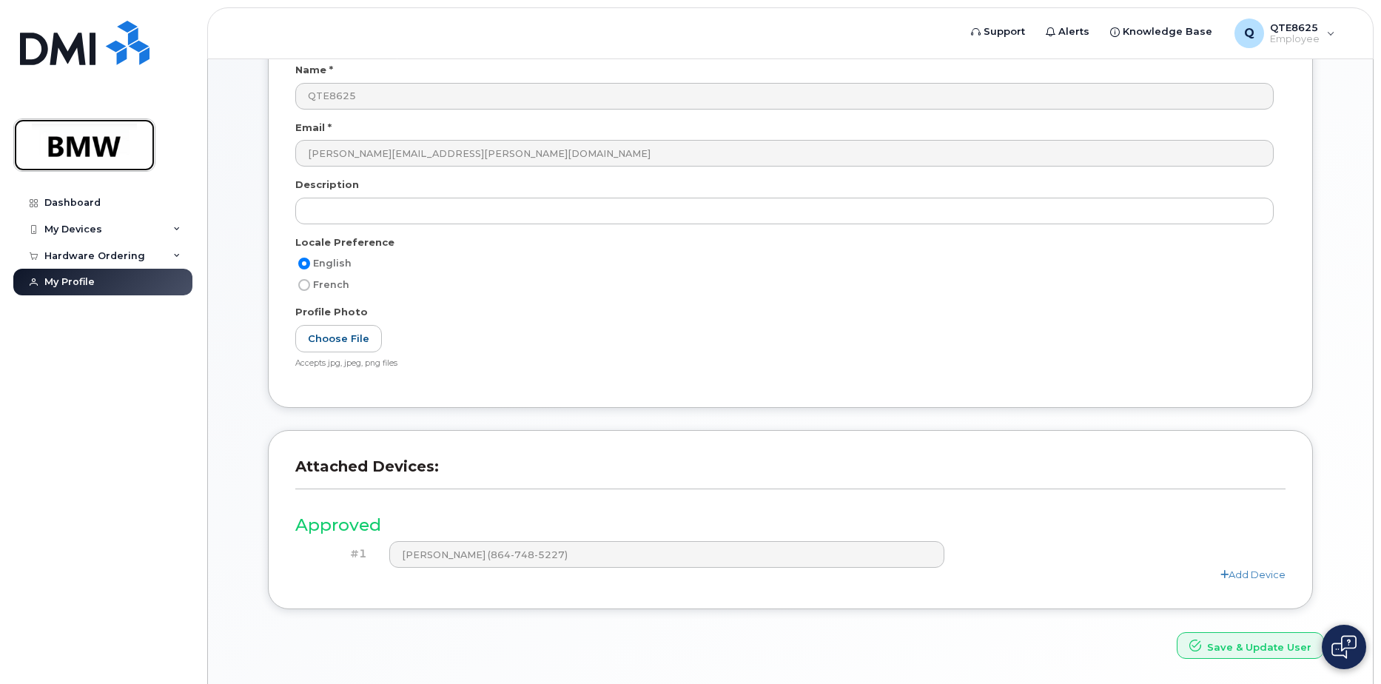
click at [122, 129] on img at bounding box center [84, 145] width 114 height 43
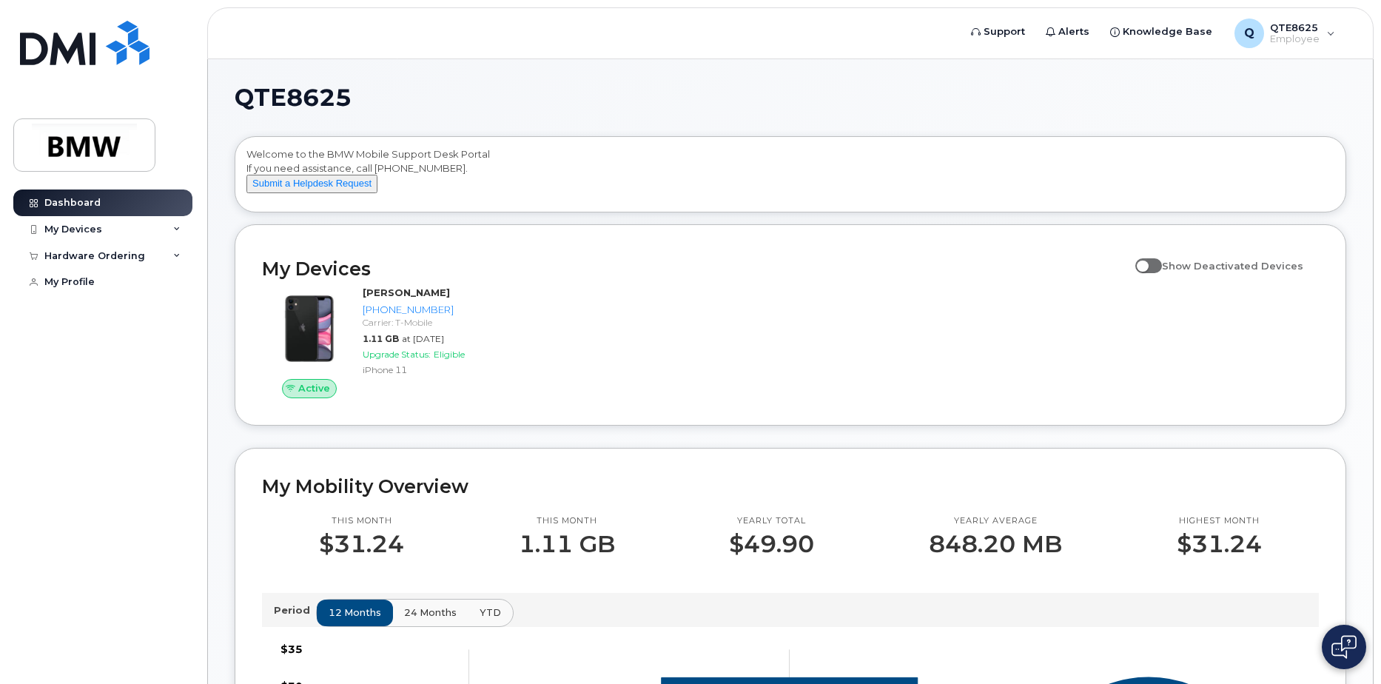
click at [1156, 273] on span at bounding box center [1148, 265] width 27 height 15
click at [1147, 263] on input "Show Deactivated Devices" at bounding box center [1141, 258] width 12 height 12
click at [1156, 273] on span at bounding box center [1148, 265] width 27 height 15
click at [1147, 263] on input "Show Deactivated Devices" at bounding box center [1141, 258] width 12 height 12
checkbox input "false"
